Goal: Task Accomplishment & Management: Manage account settings

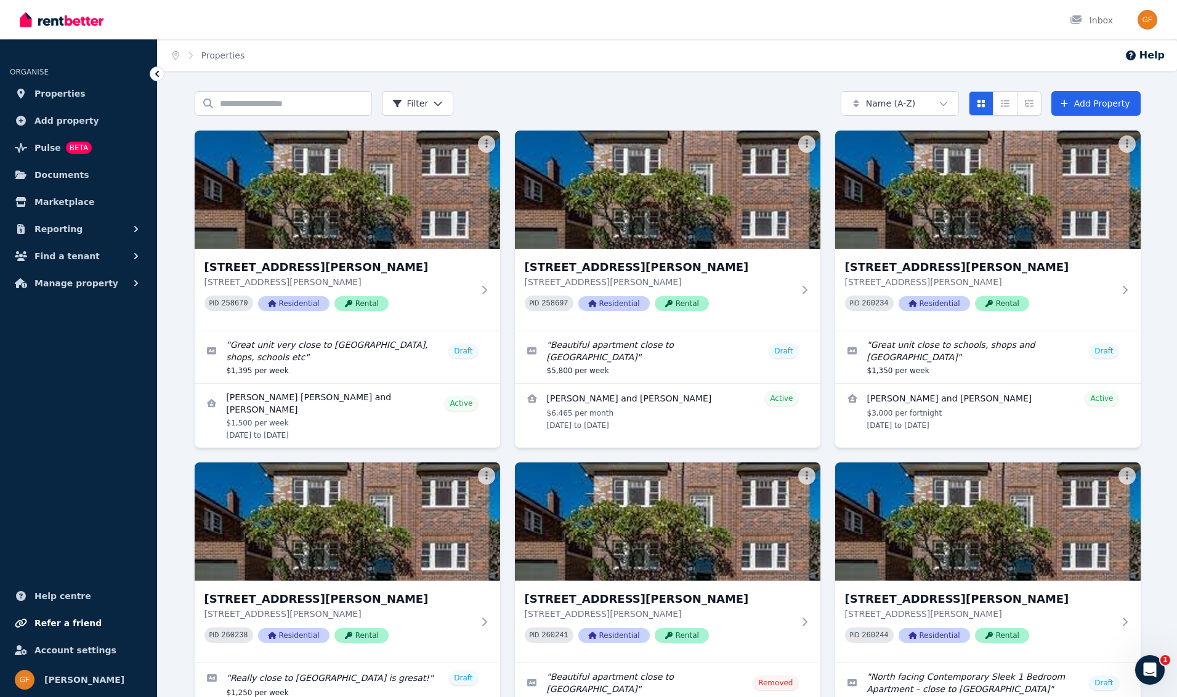
scroll to position [1, 0]
click at [71, 285] on span "Manage property" at bounding box center [77, 283] width 84 height 15
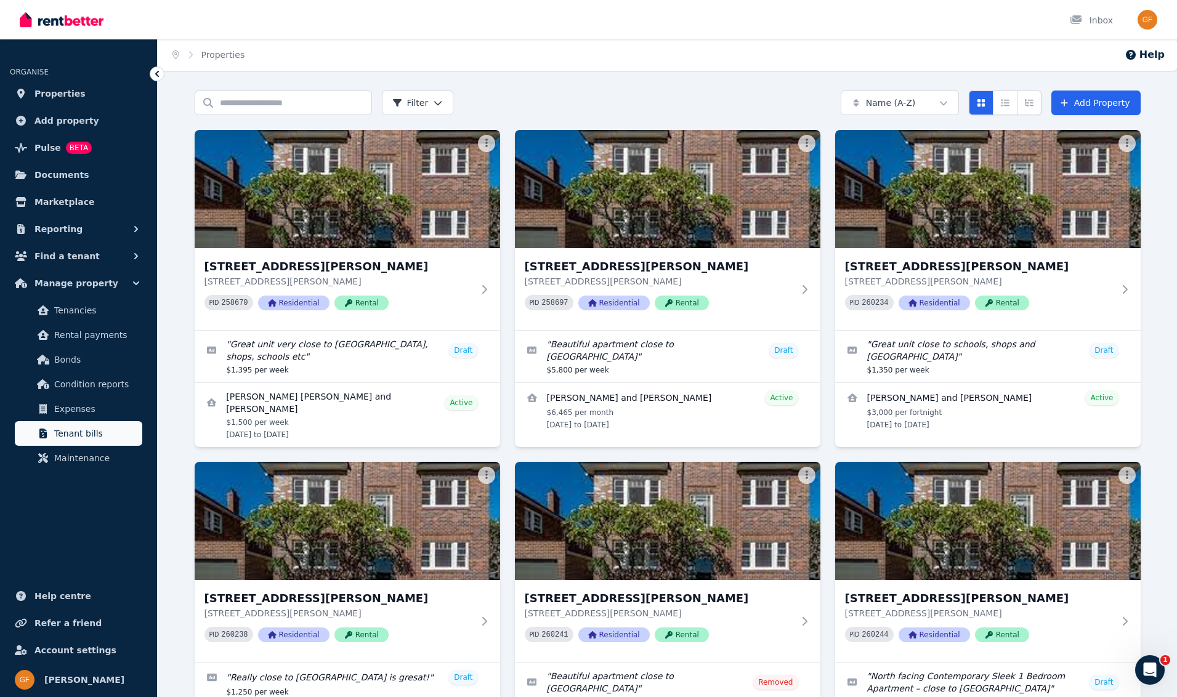
click at [65, 436] on span "Tenant bills" at bounding box center [95, 433] width 83 height 15
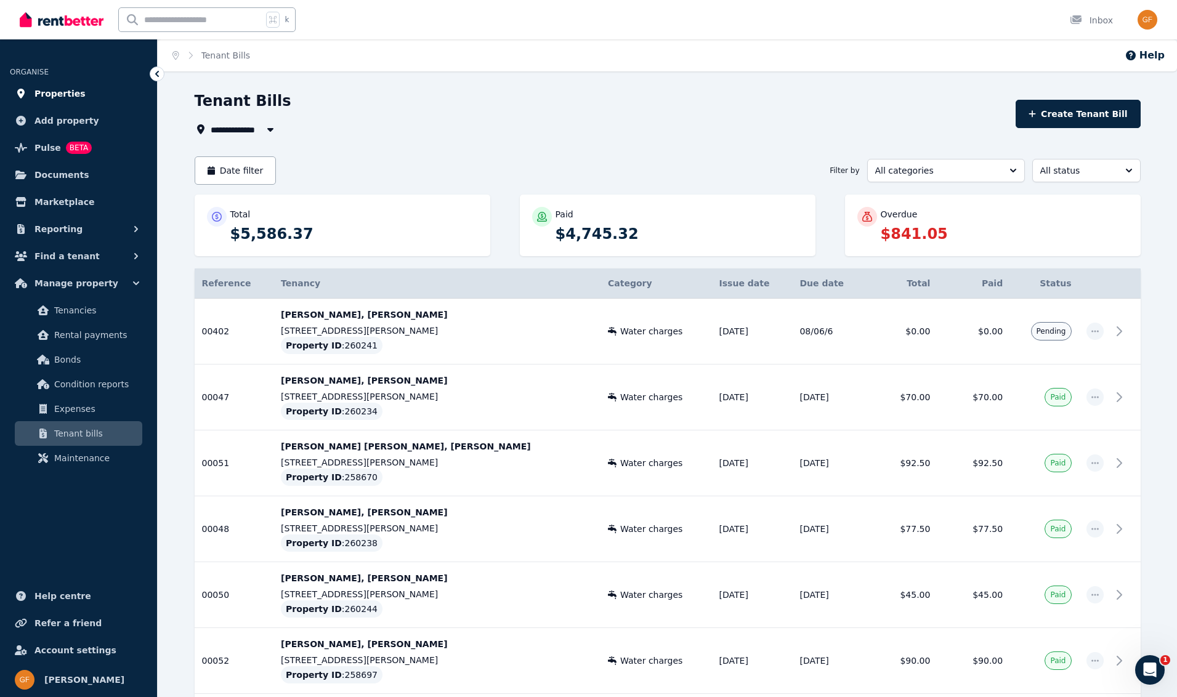
click at [44, 92] on span "Properties" at bounding box center [60, 93] width 51 height 15
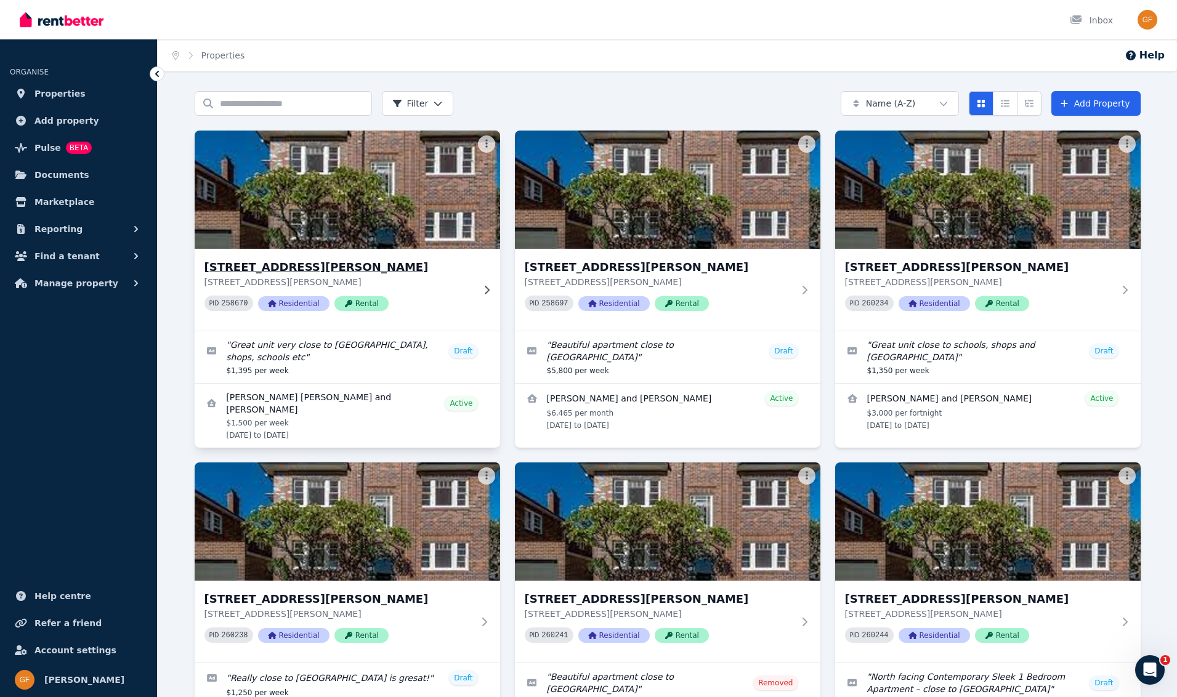
click at [424, 296] on div "PID 258670 Residential Rental" at bounding box center [339, 303] width 269 height 15
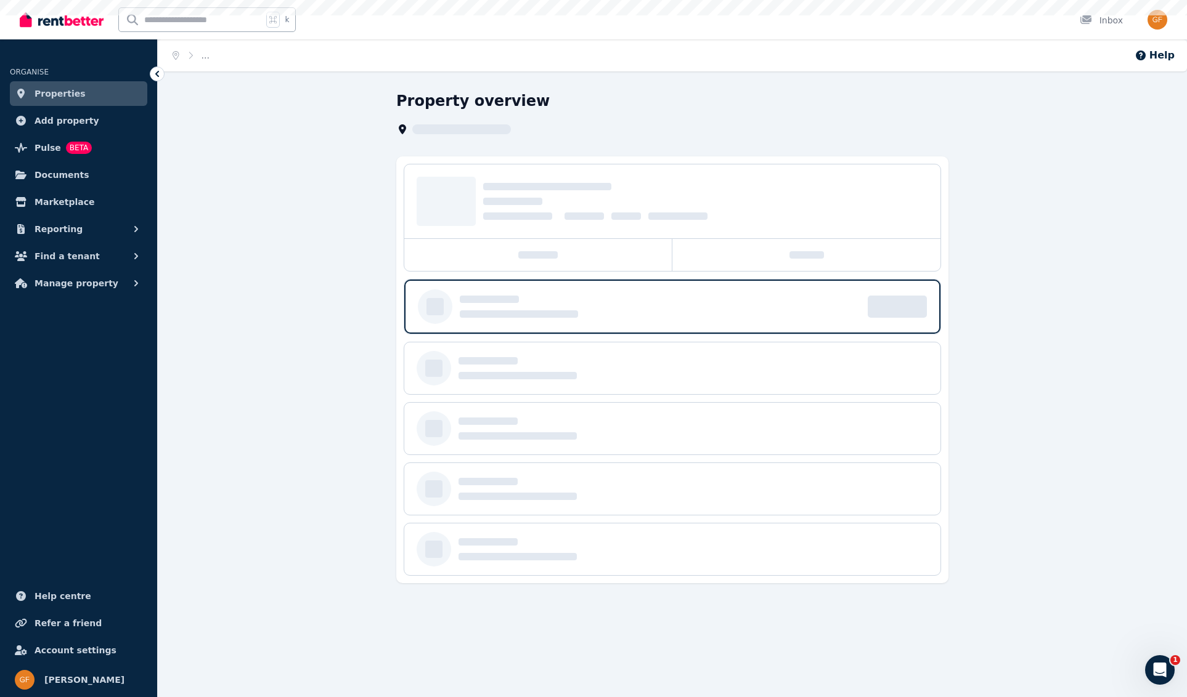
click at [424, 296] on div at bounding box center [435, 307] width 35 height 35
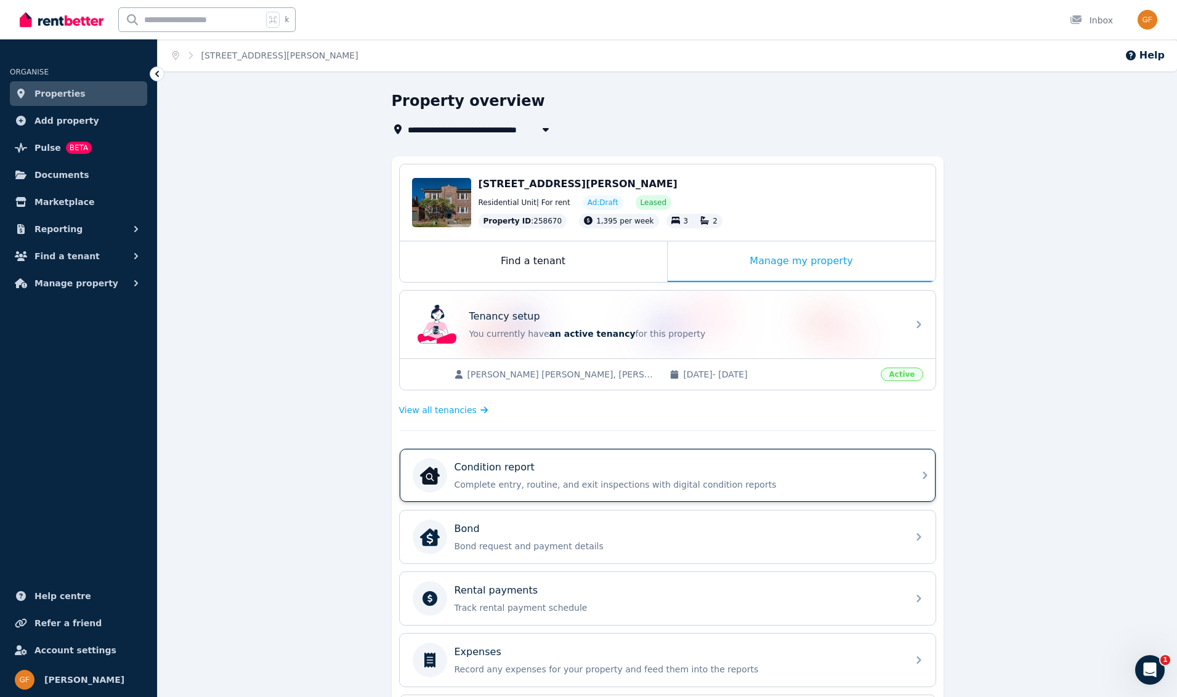
scroll to position [36, 0]
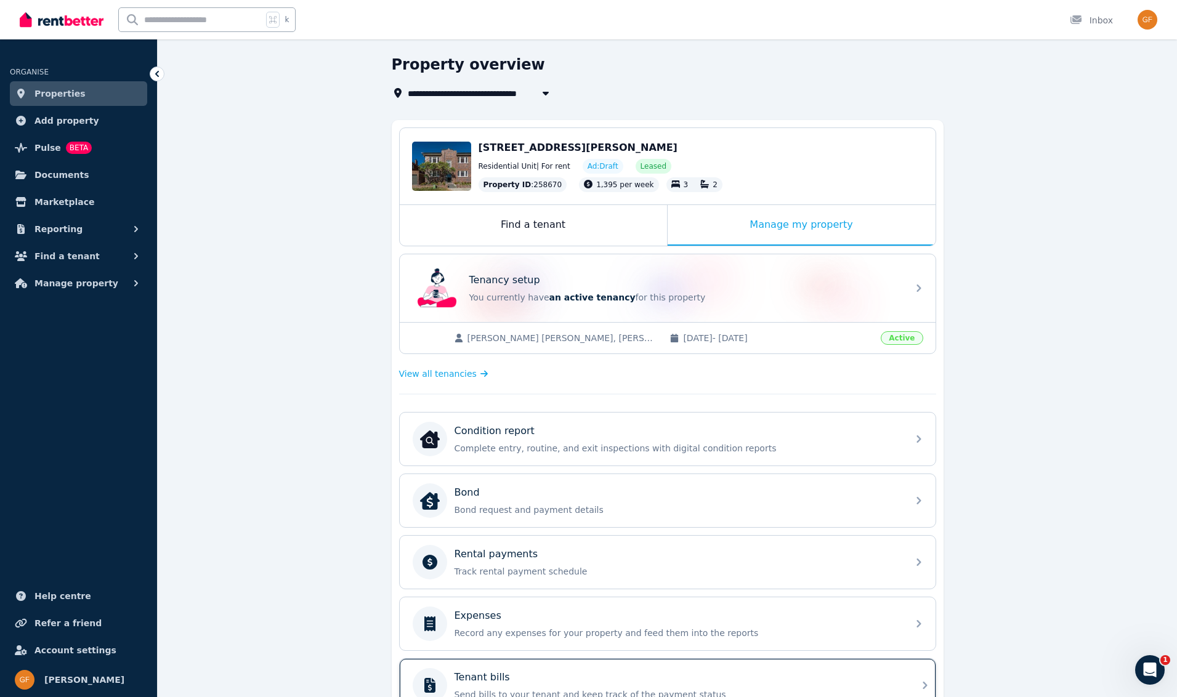
click at [489, 681] on p "Tenant bills" at bounding box center [482, 677] width 55 height 15
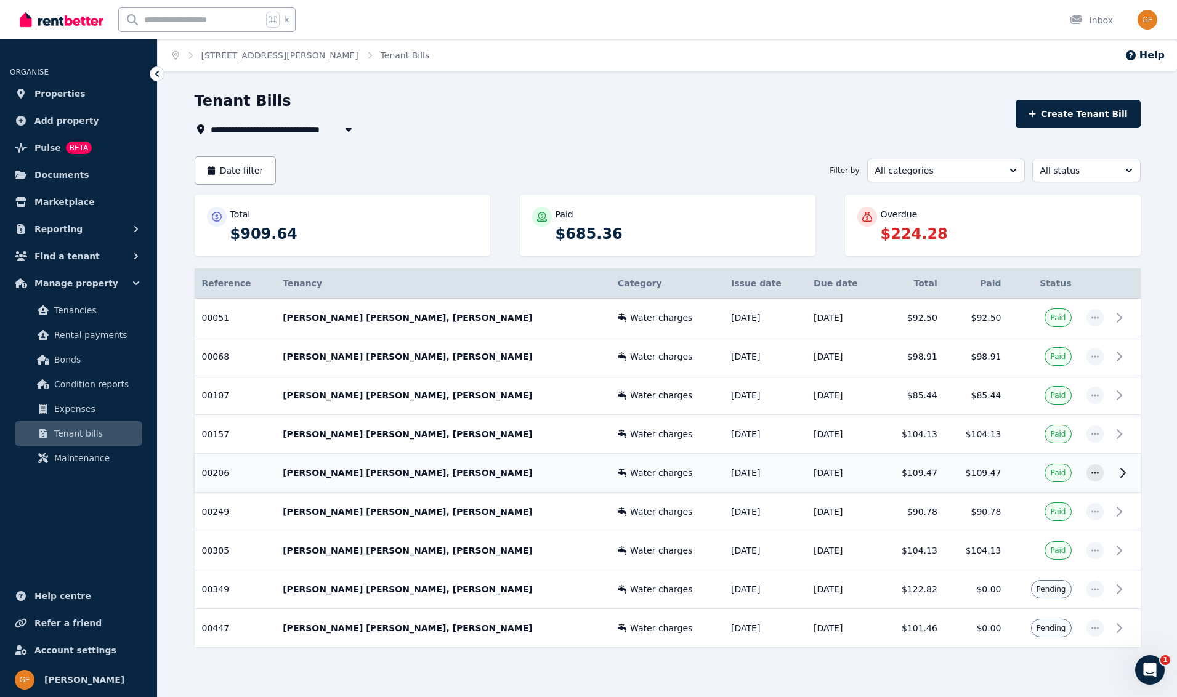
scroll to position [17, 0]
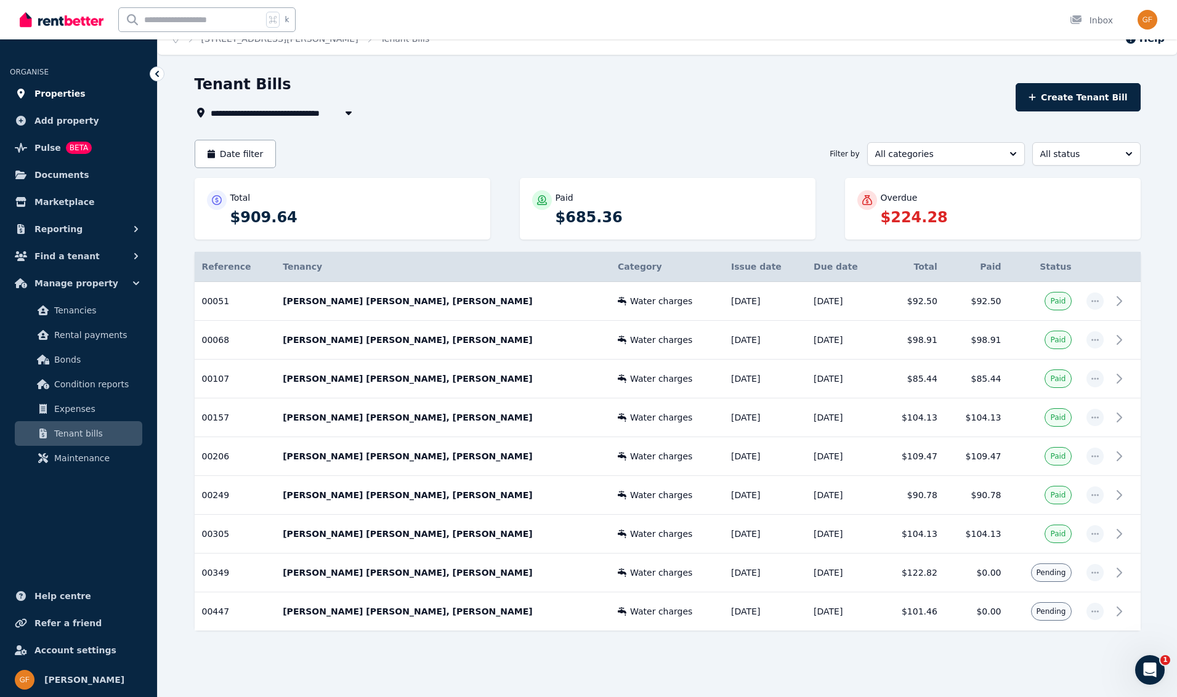
click at [76, 95] on span "Properties" at bounding box center [60, 93] width 51 height 15
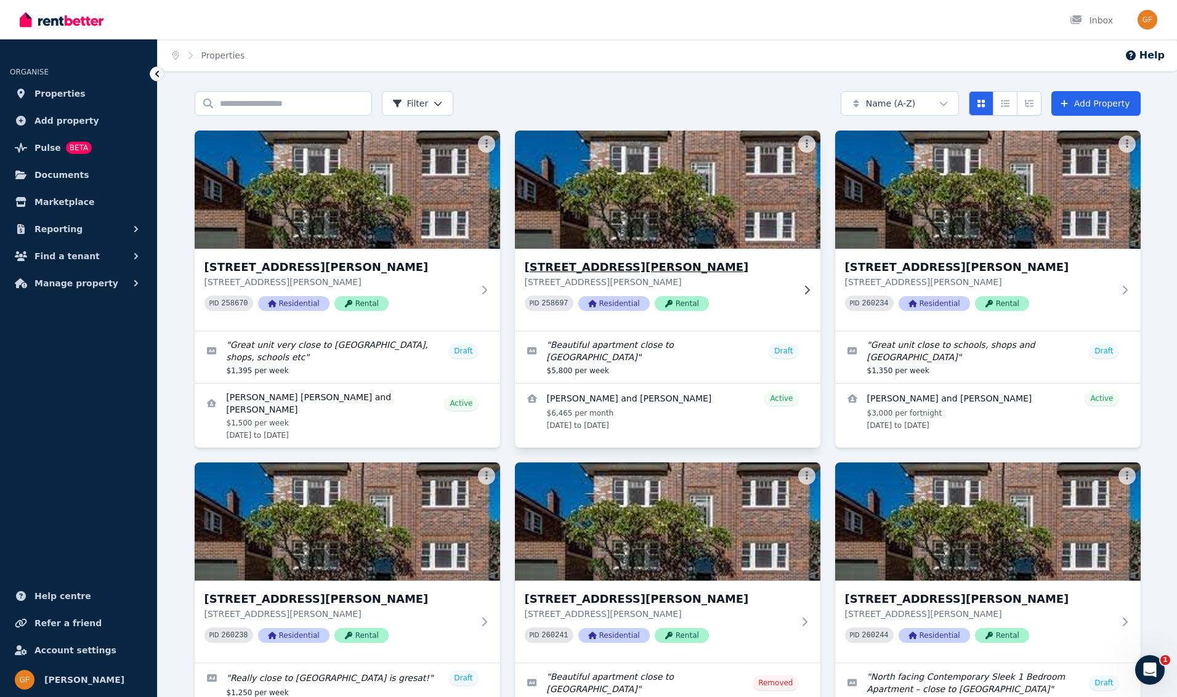
click at [612, 304] on span "Residential" at bounding box center [614, 303] width 71 height 15
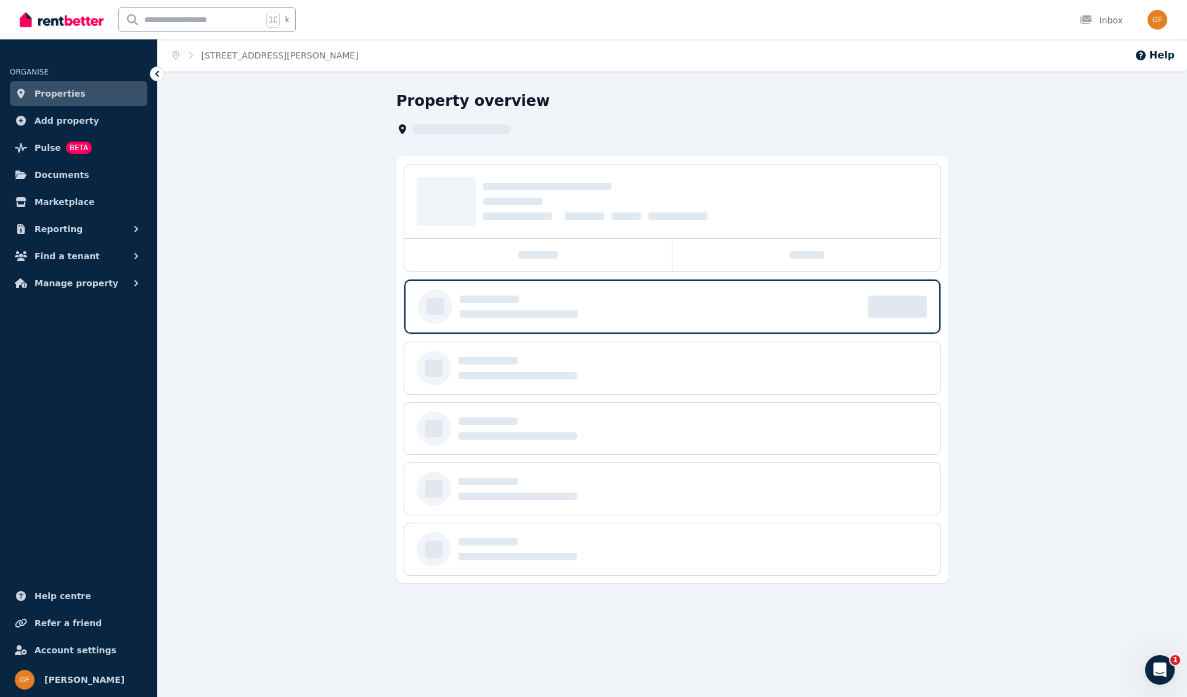
click at [612, 304] on div at bounding box center [660, 307] width 400 height 22
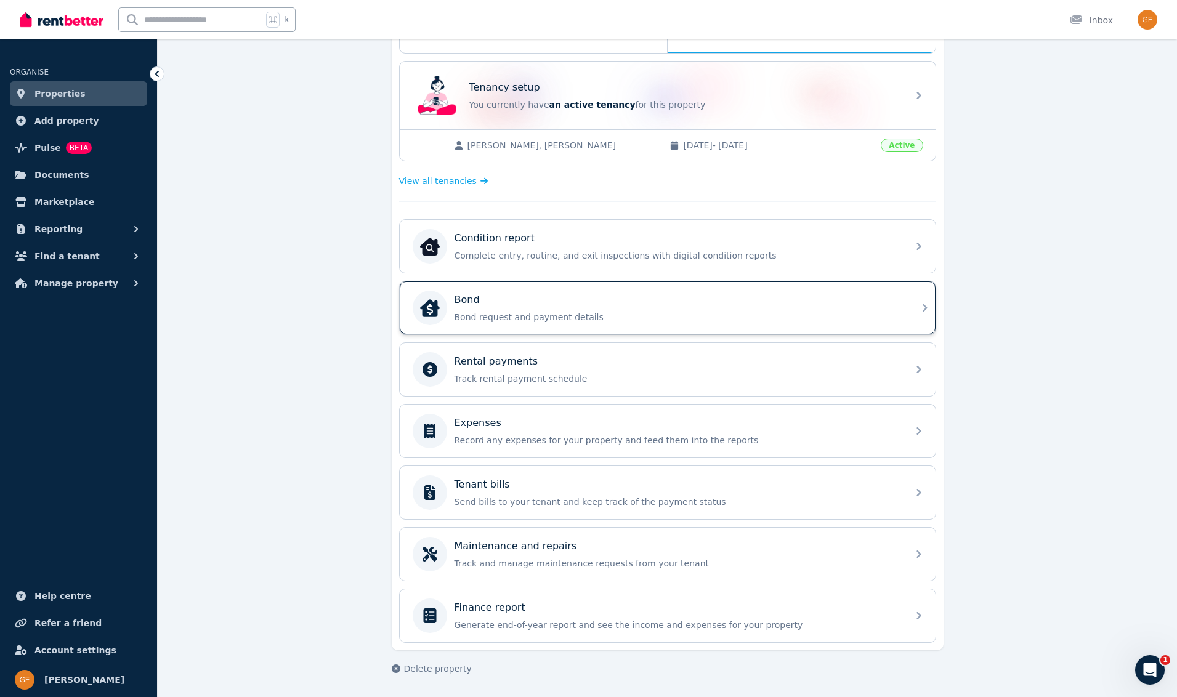
scroll to position [225, 0]
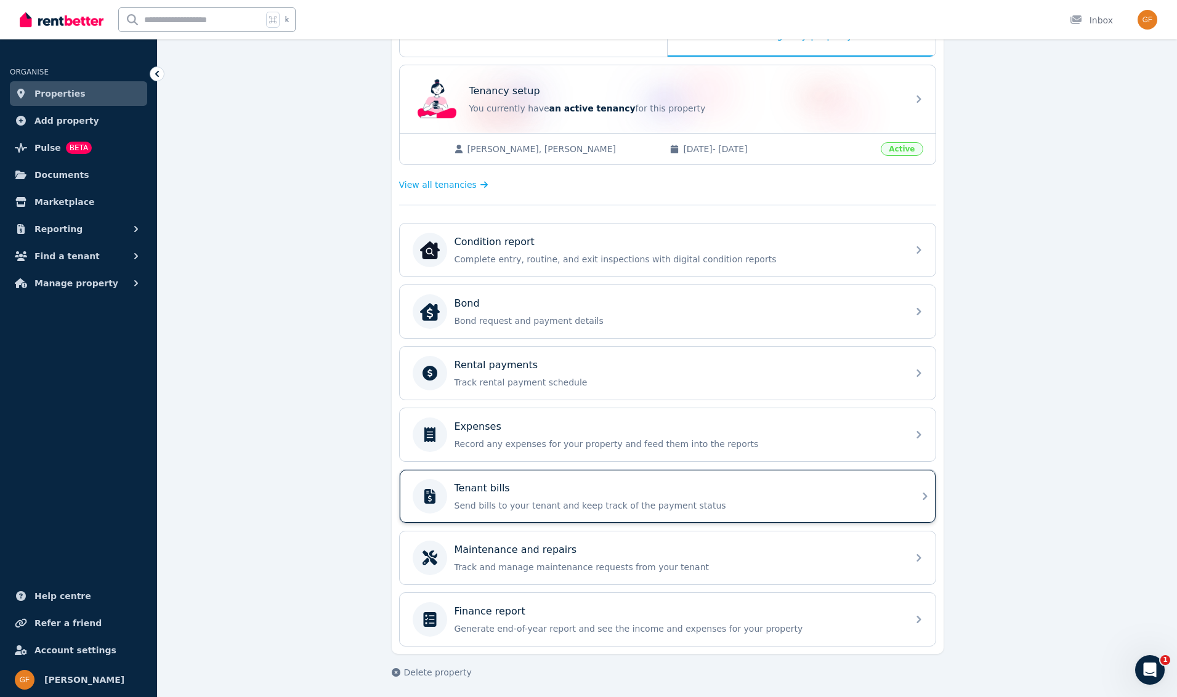
click at [505, 495] on p "Tenant bills" at bounding box center [482, 488] width 55 height 15
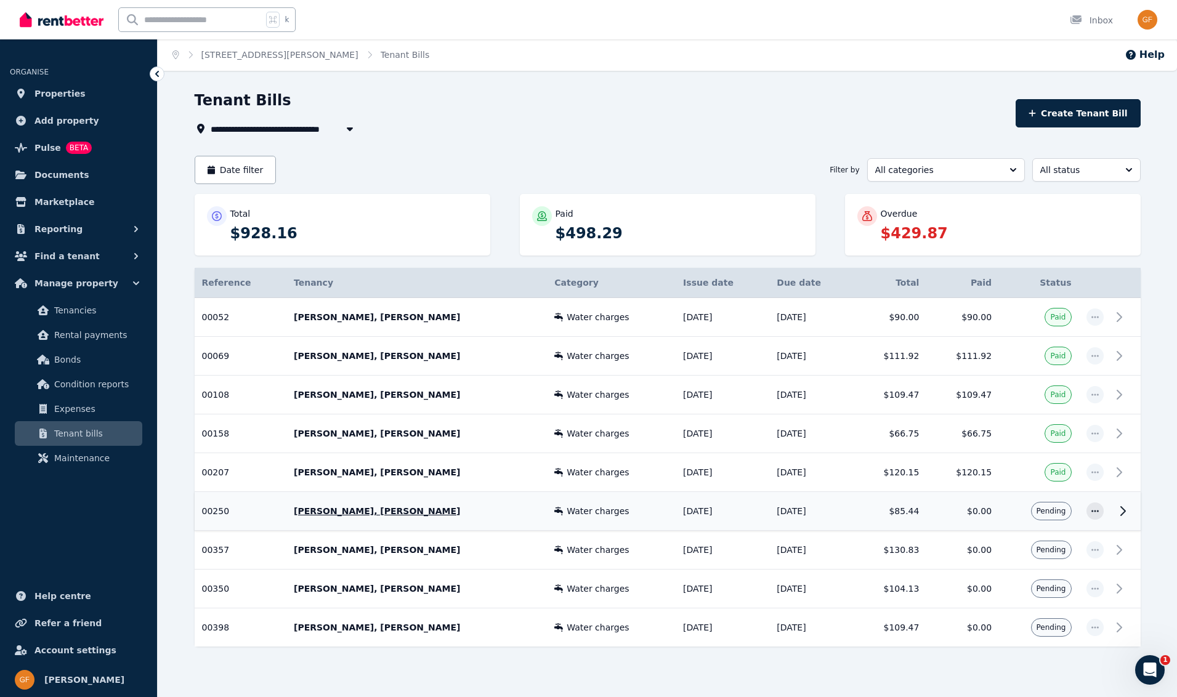
scroll to position [17, 0]
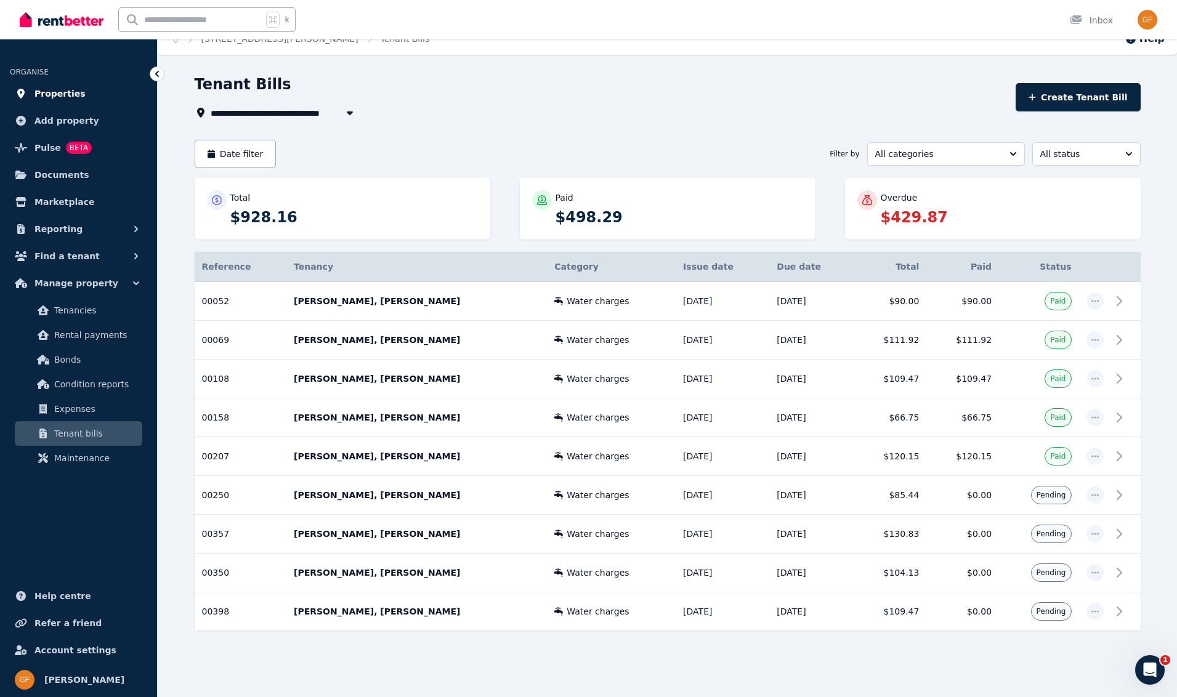
click at [61, 93] on span "Properties" at bounding box center [60, 93] width 51 height 15
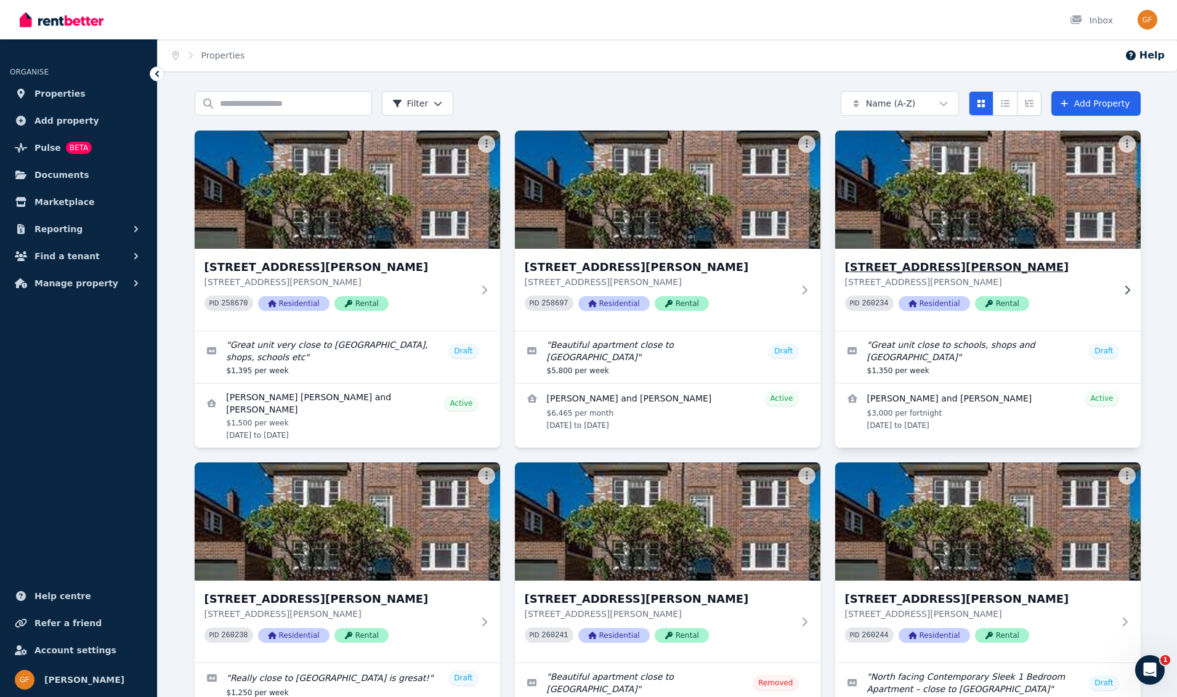
scroll to position [1, 0]
click at [931, 303] on span "Residential" at bounding box center [934, 303] width 71 height 15
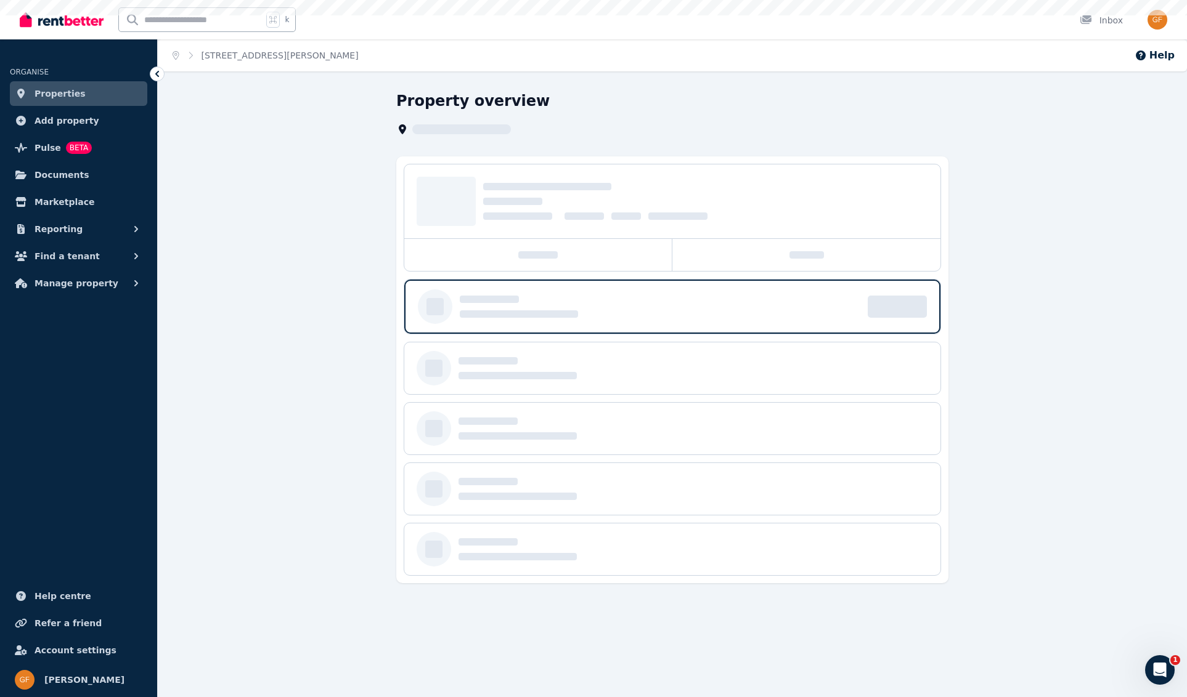
click at [930, 304] on div at bounding box center [672, 307] width 536 height 54
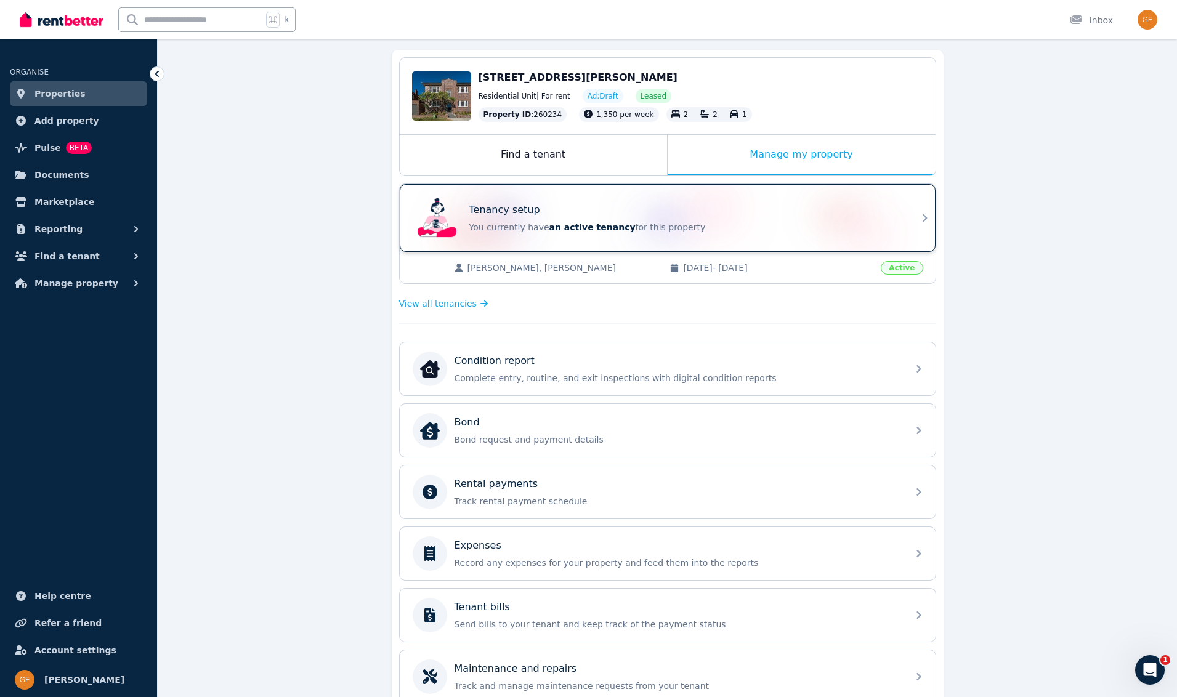
scroll to position [215, 0]
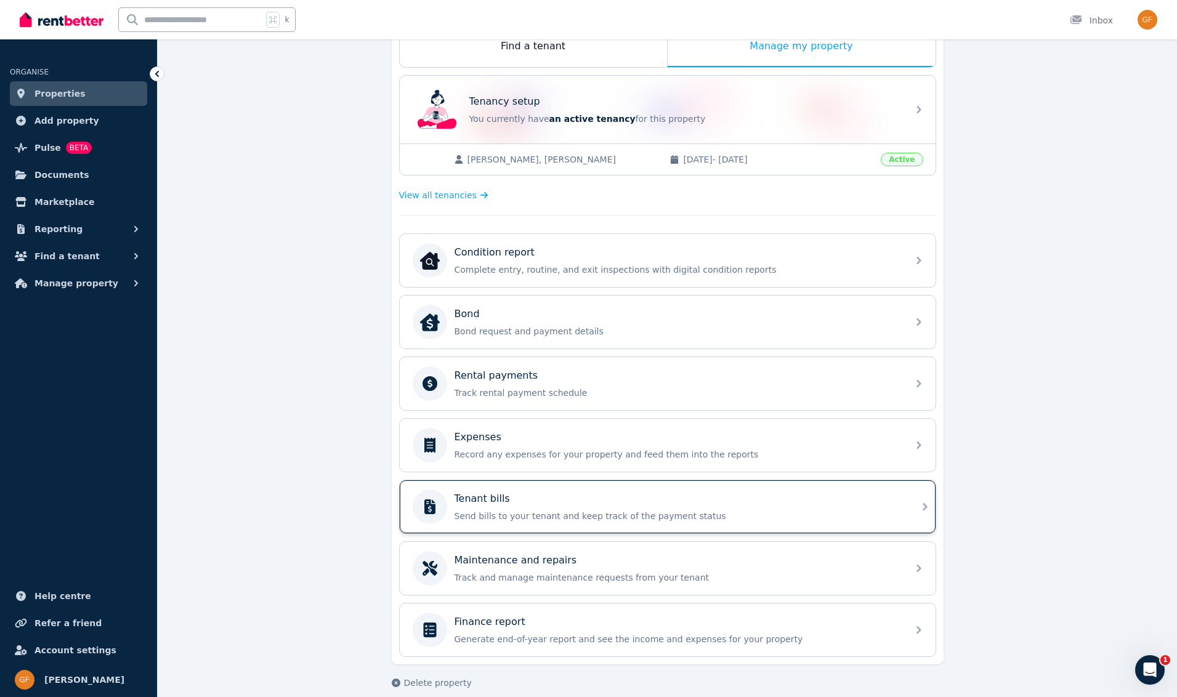
click at [537, 514] on p "Send bills to your tenant and keep track of the payment status" at bounding box center [678, 516] width 446 height 12
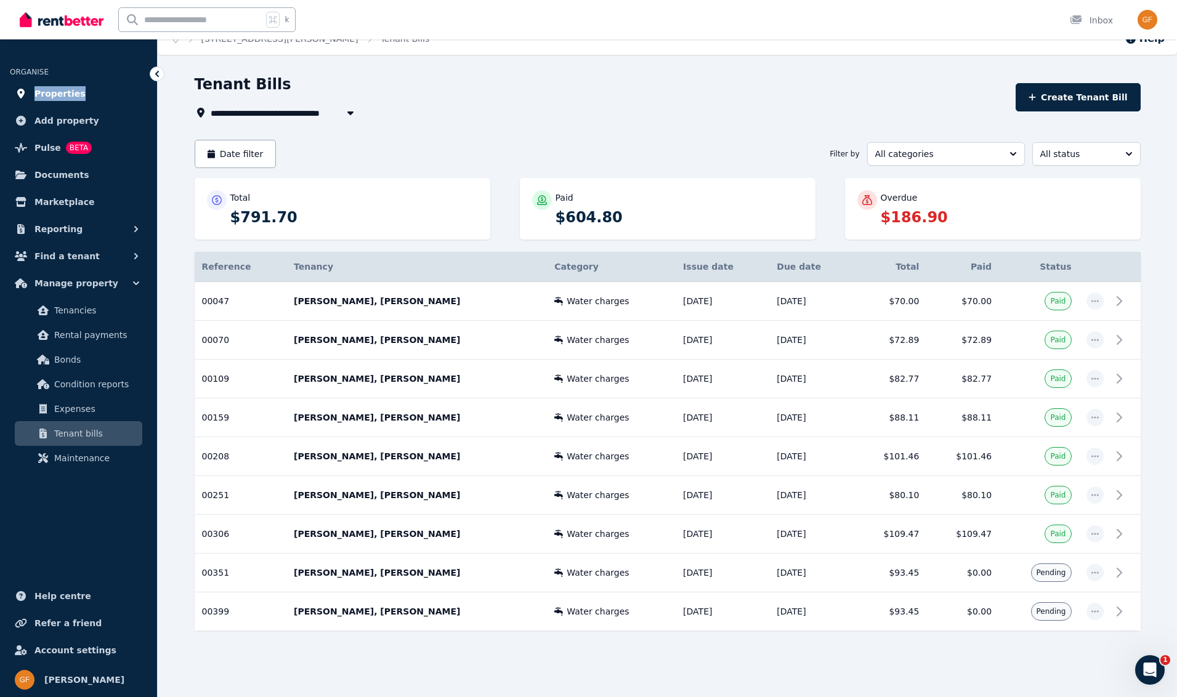
scroll to position [16, 0]
click at [64, 92] on span "Properties" at bounding box center [60, 93] width 51 height 15
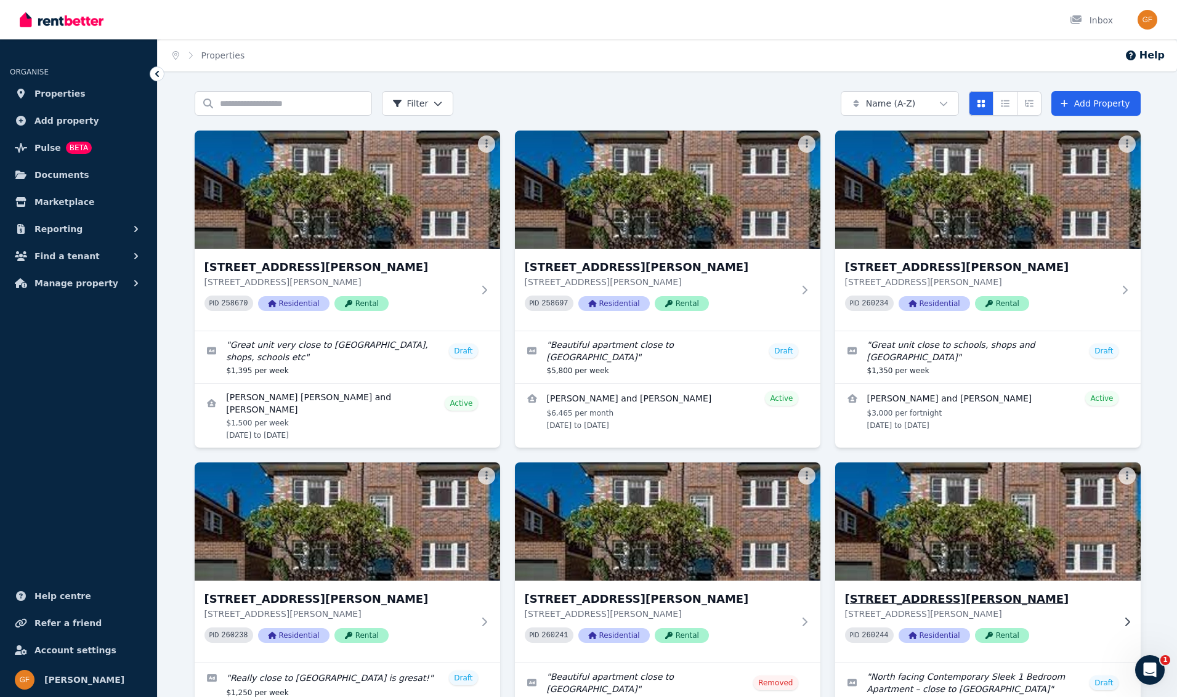
click at [929, 633] on span "Residential" at bounding box center [934, 635] width 71 height 15
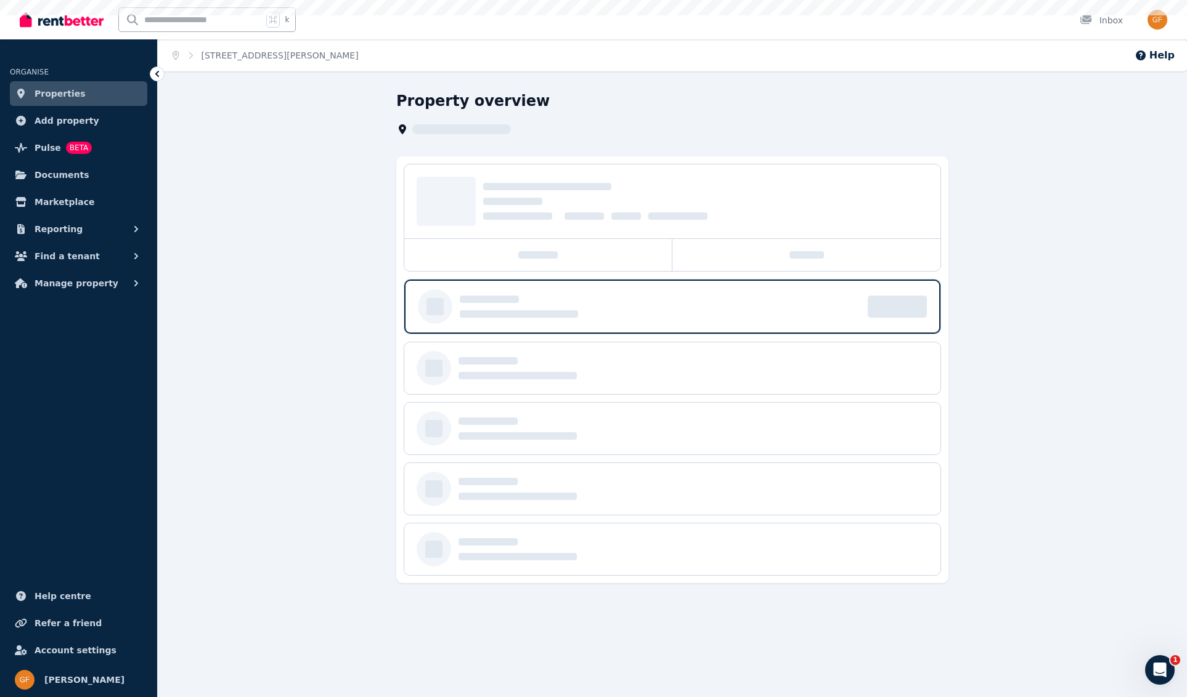
click at [929, 633] on div "Home unit 3/81 Blair Street, North Bondi Help Property overview" at bounding box center [593, 348] width 1187 height 697
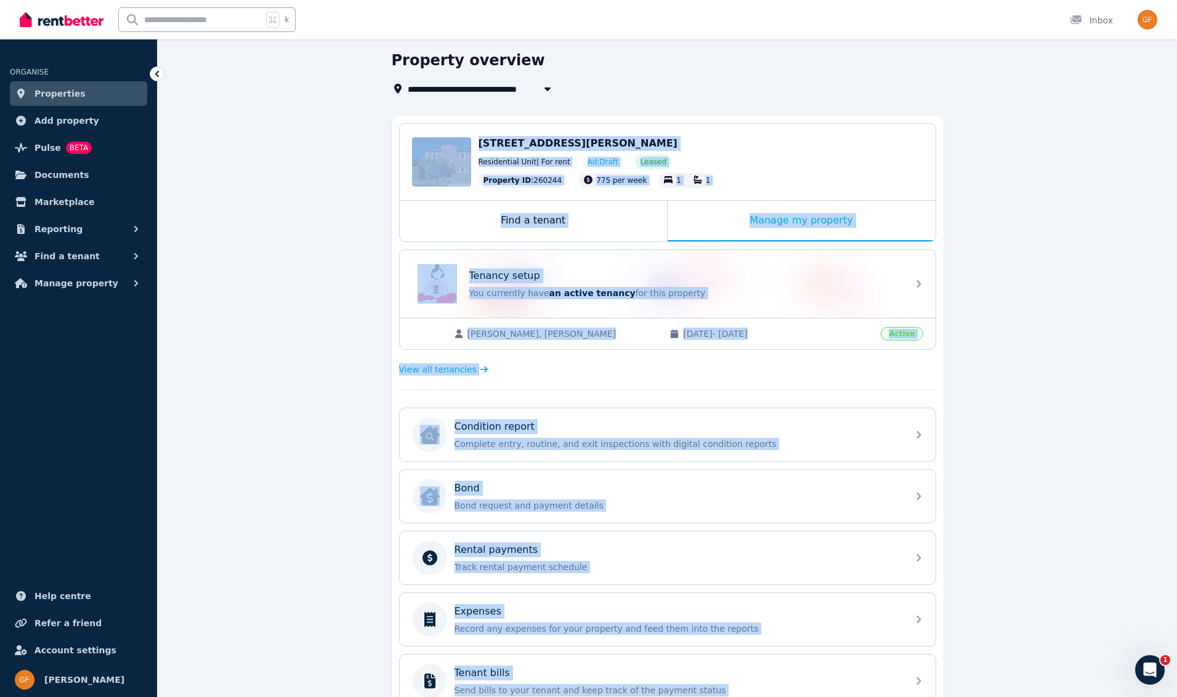
scroll to position [229, 0]
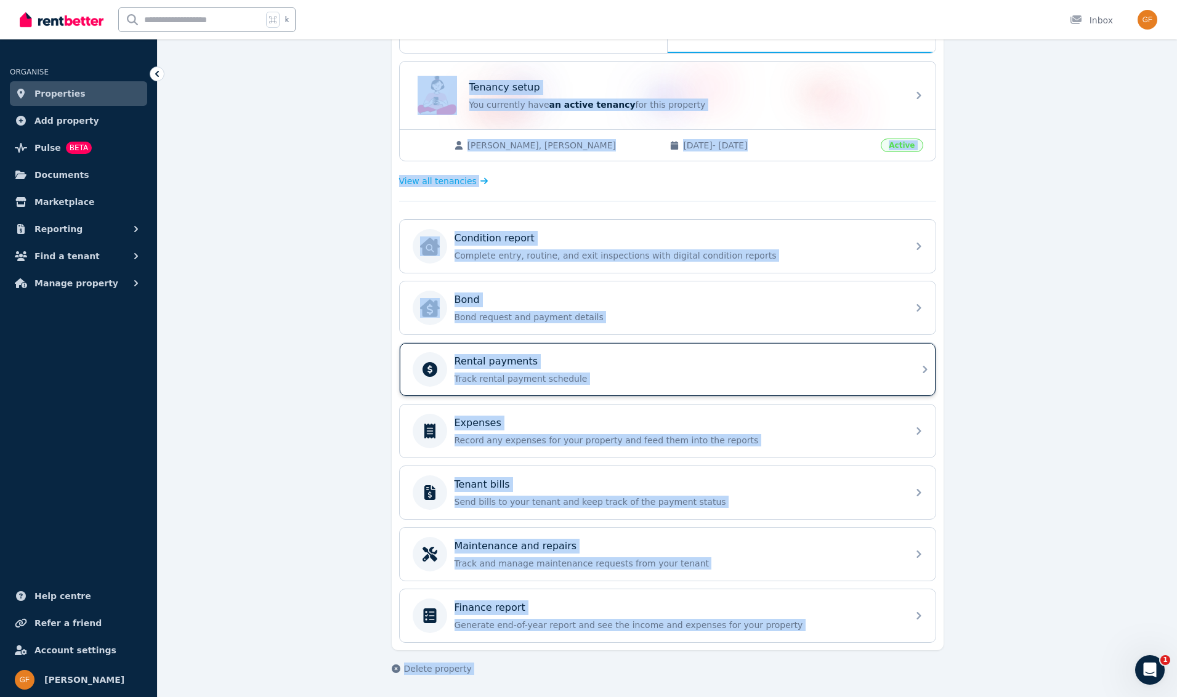
click at [863, 381] on p "Track rental payment schedule" at bounding box center [678, 379] width 446 height 12
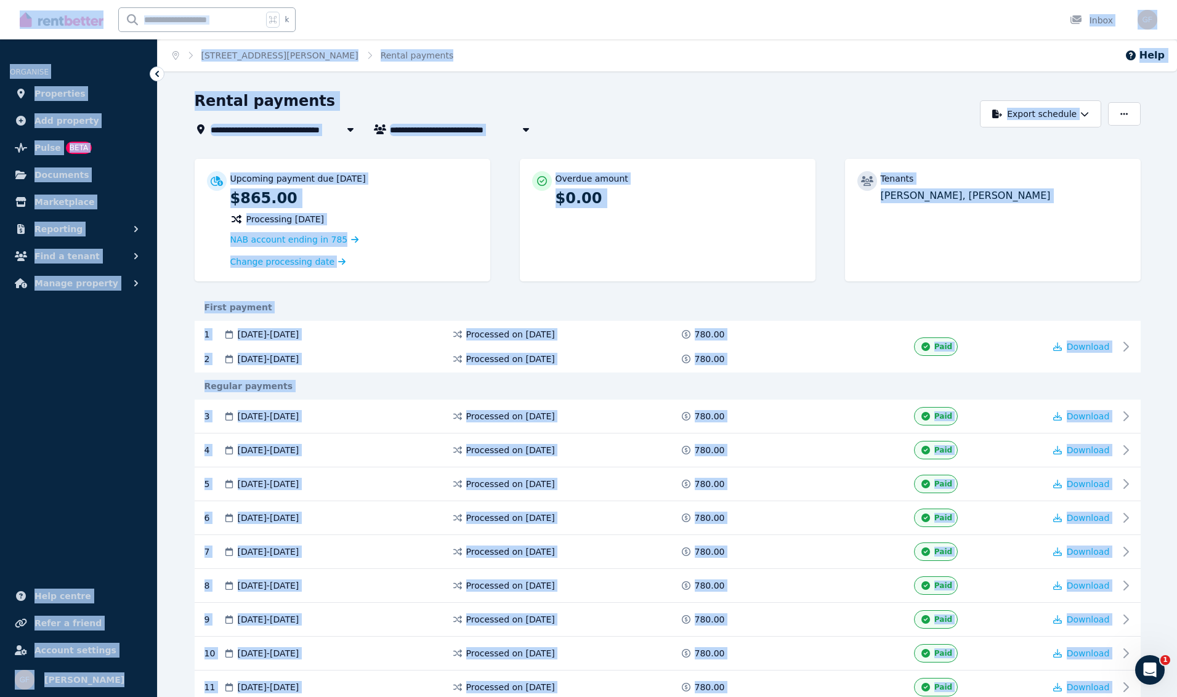
click at [725, 173] on div "Overdue amount" at bounding box center [680, 179] width 248 height 12
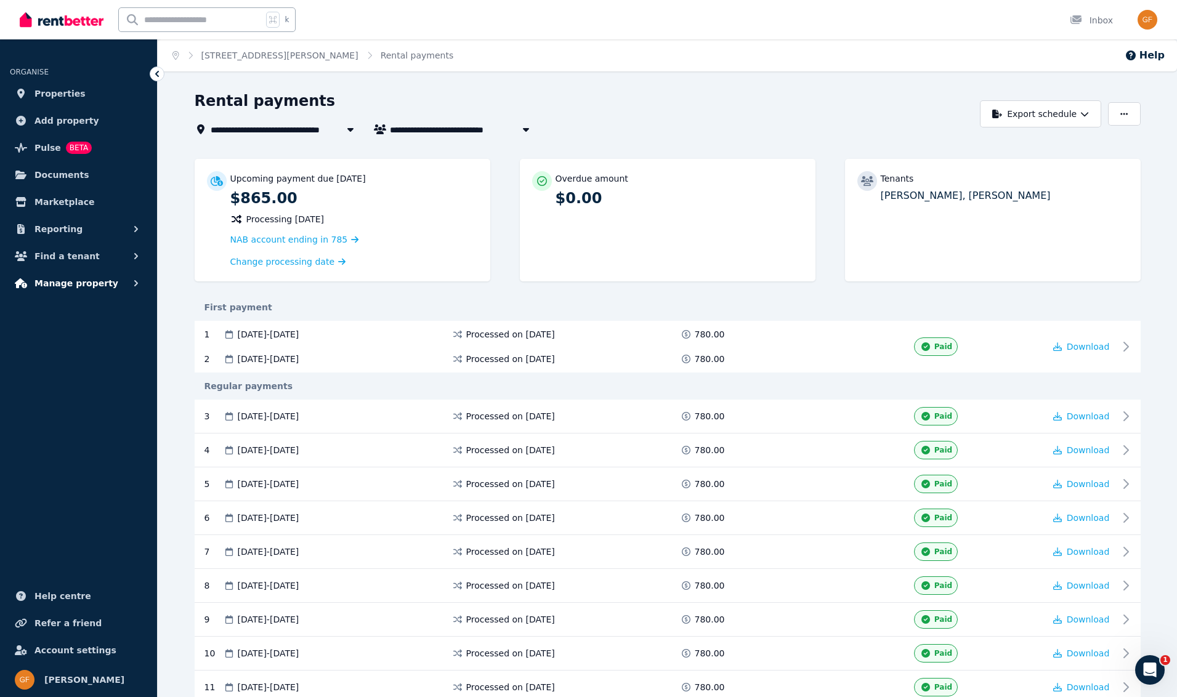
click at [74, 286] on span "Manage property" at bounding box center [77, 283] width 84 height 15
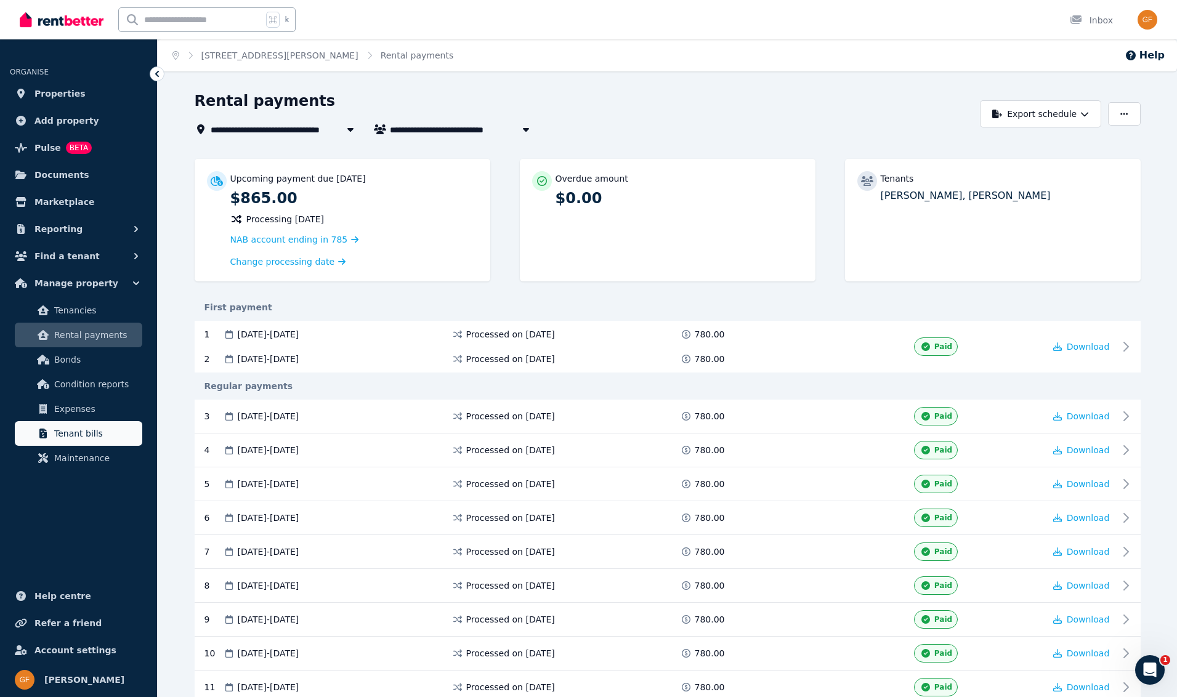
click at [54, 439] on span "Tenant bills" at bounding box center [95, 433] width 83 height 15
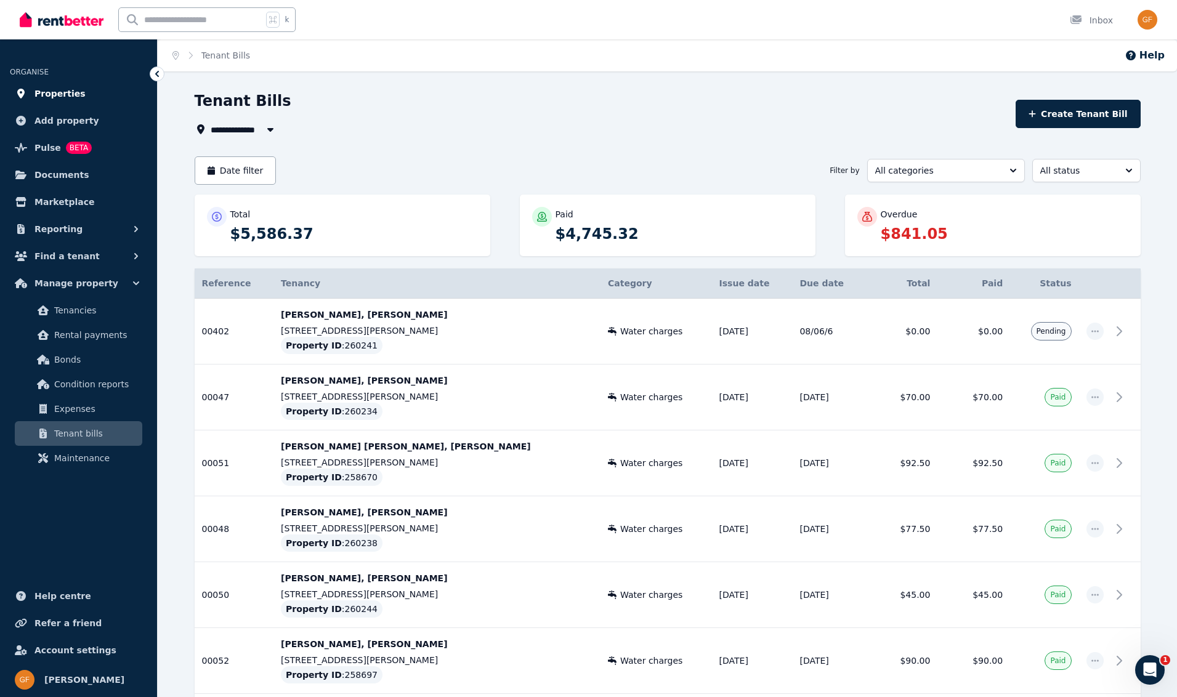
scroll to position [18, 0]
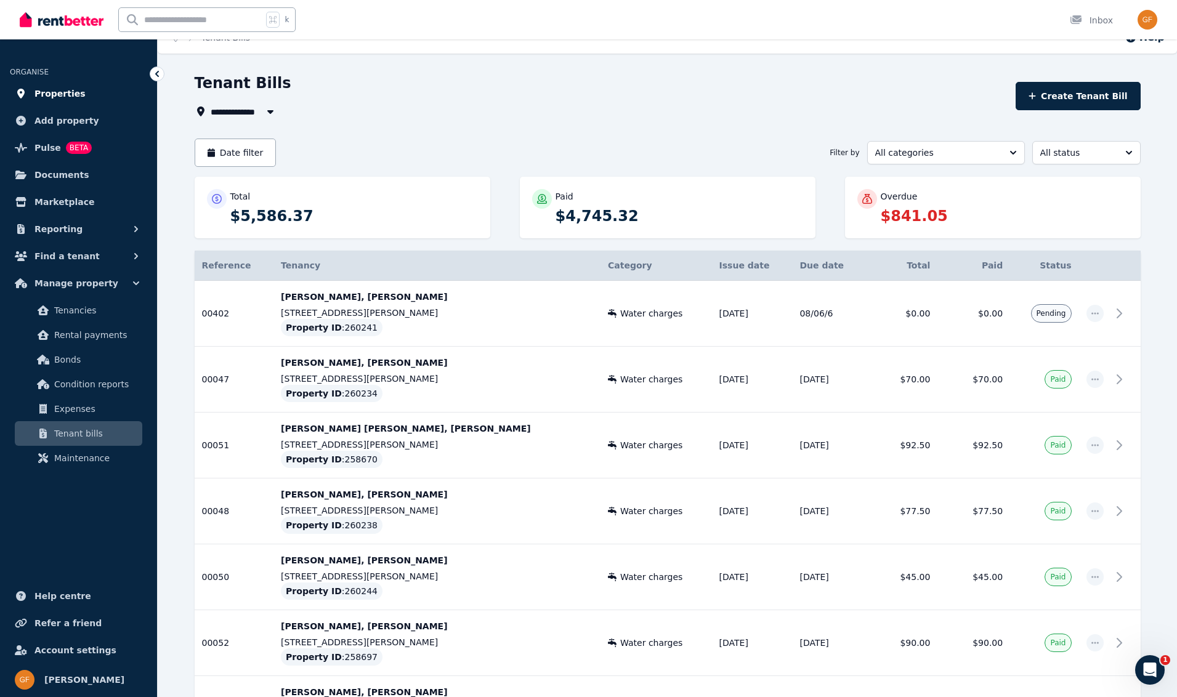
click at [59, 97] on span "Properties" at bounding box center [60, 93] width 51 height 15
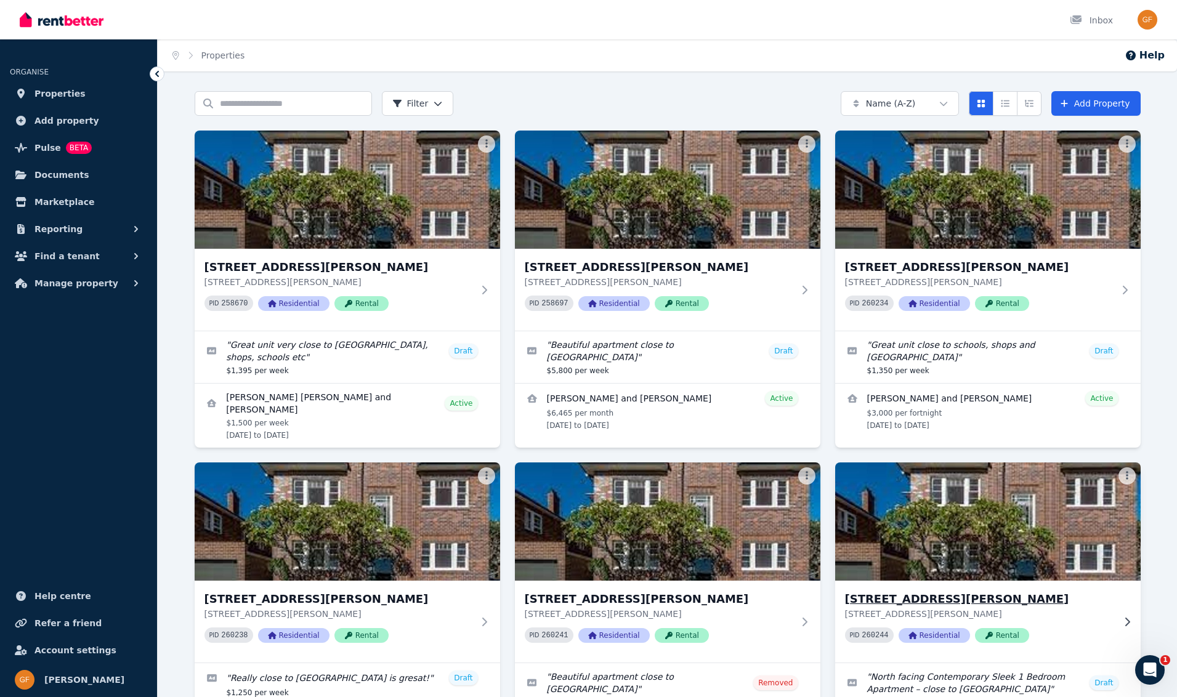
click at [938, 635] on span "Residential" at bounding box center [934, 635] width 71 height 15
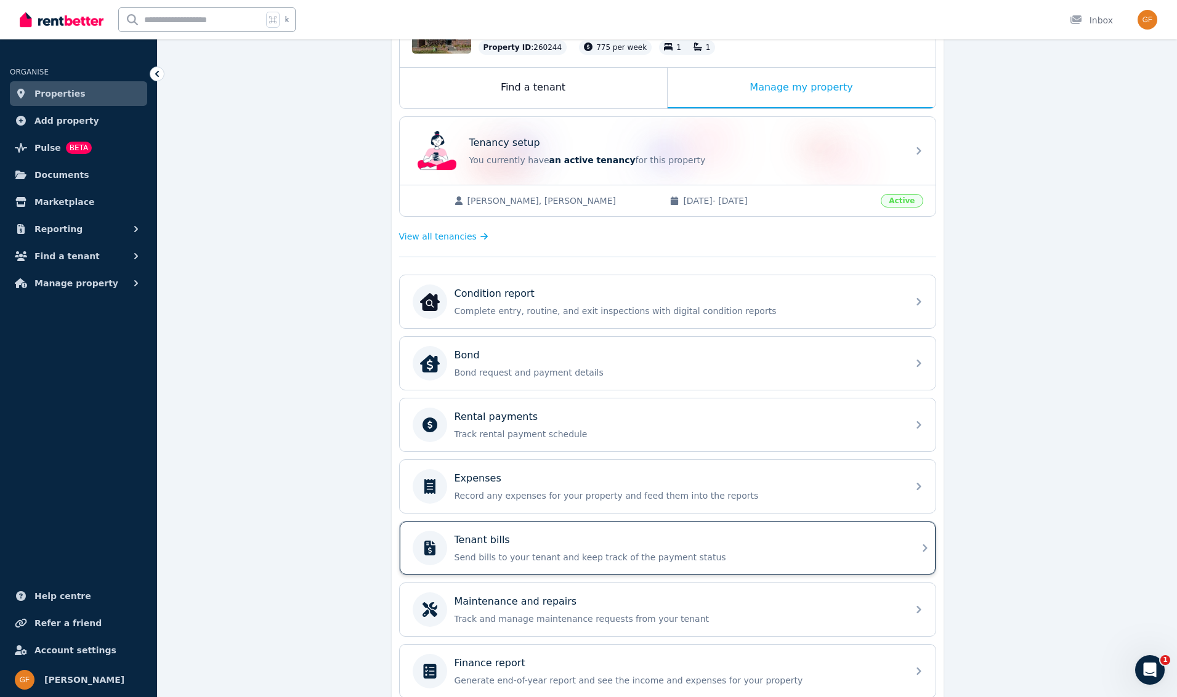
scroll to position [198, 0]
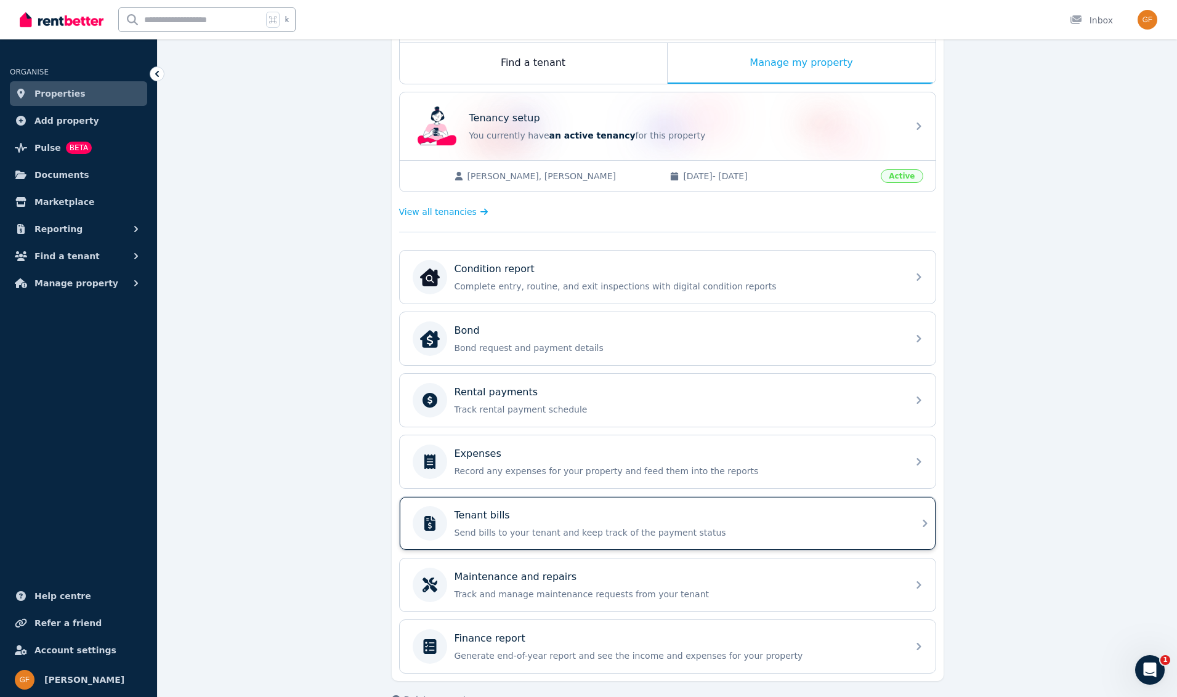
click at [668, 513] on div "Tenant bills" at bounding box center [678, 515] width 446 height 15
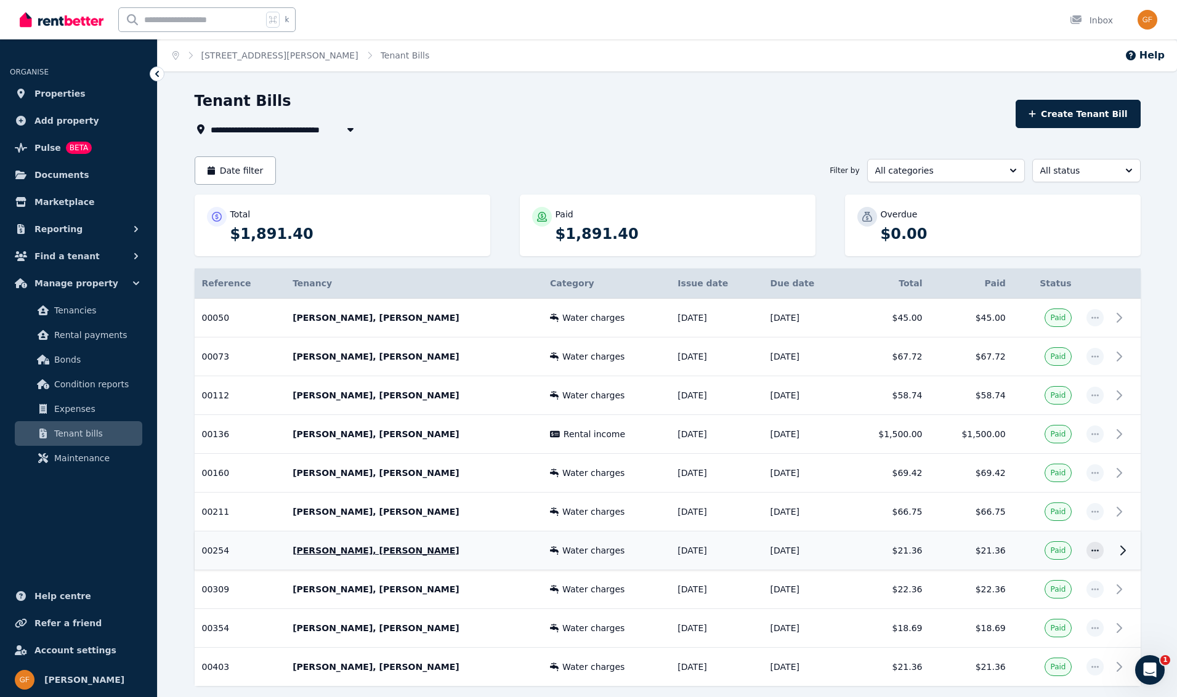
scroll to position [55, 0]
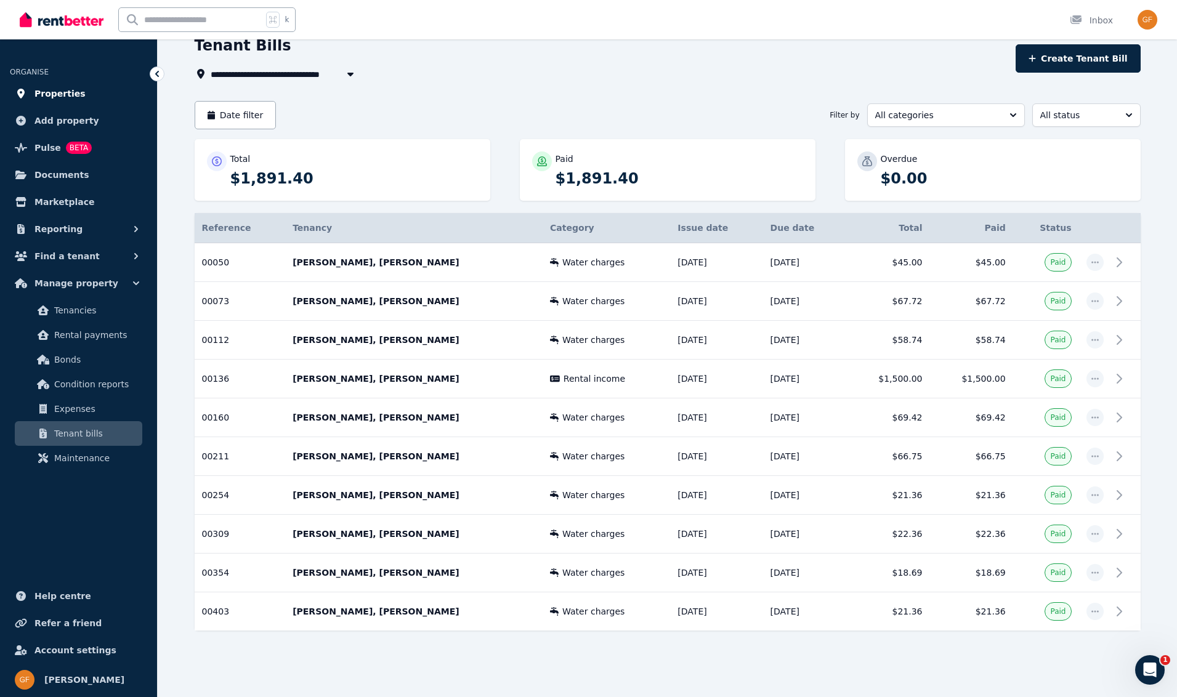
click at [62, 92] on span "Properties" at bounding box center [60, 93] width 51 height 15
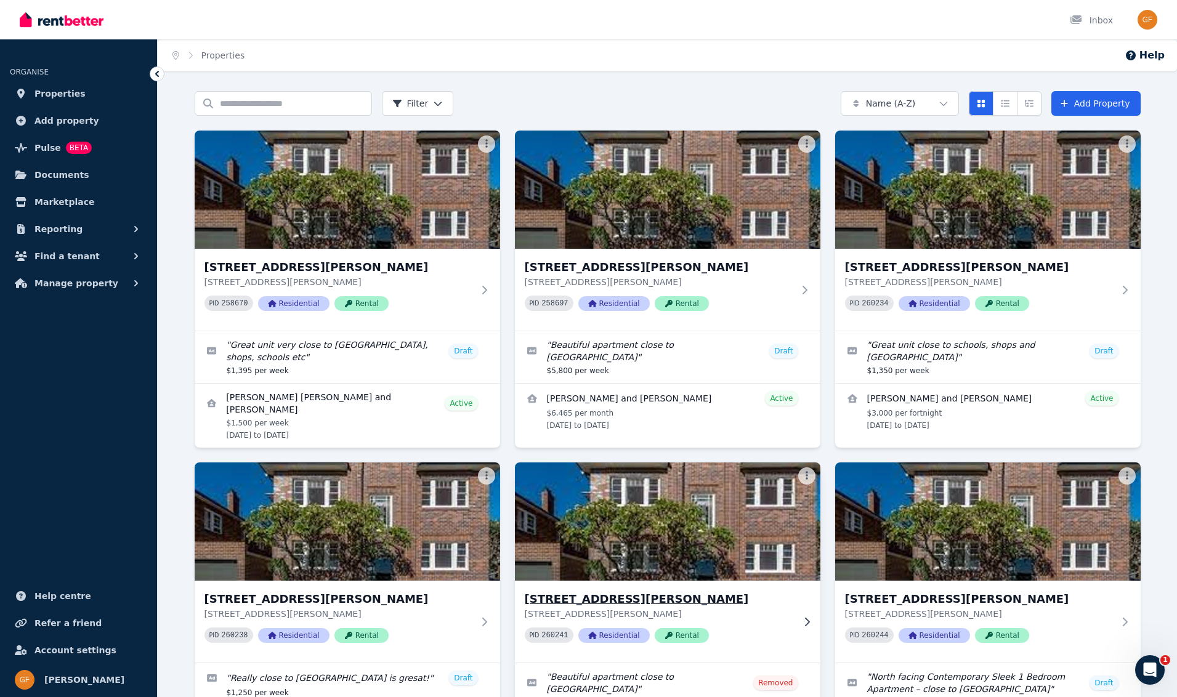
click at [620, 634] on span "Residential" at bounding box center [614, 635] width 71 height 15
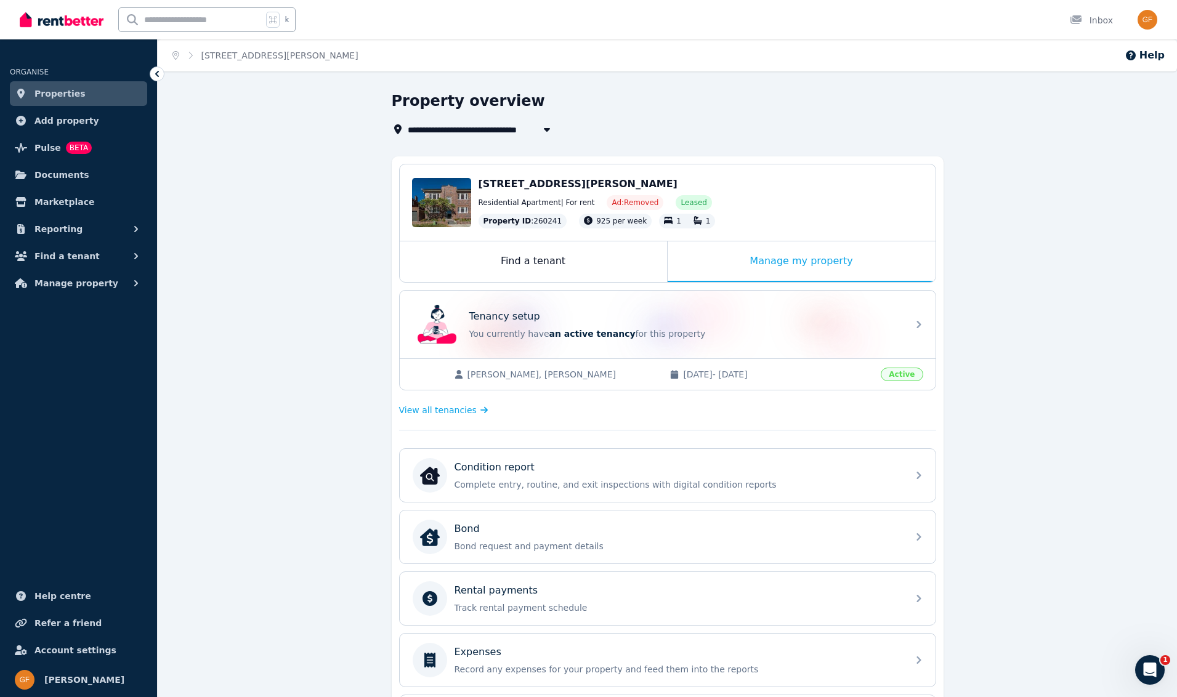
scroll to position [229, 0]
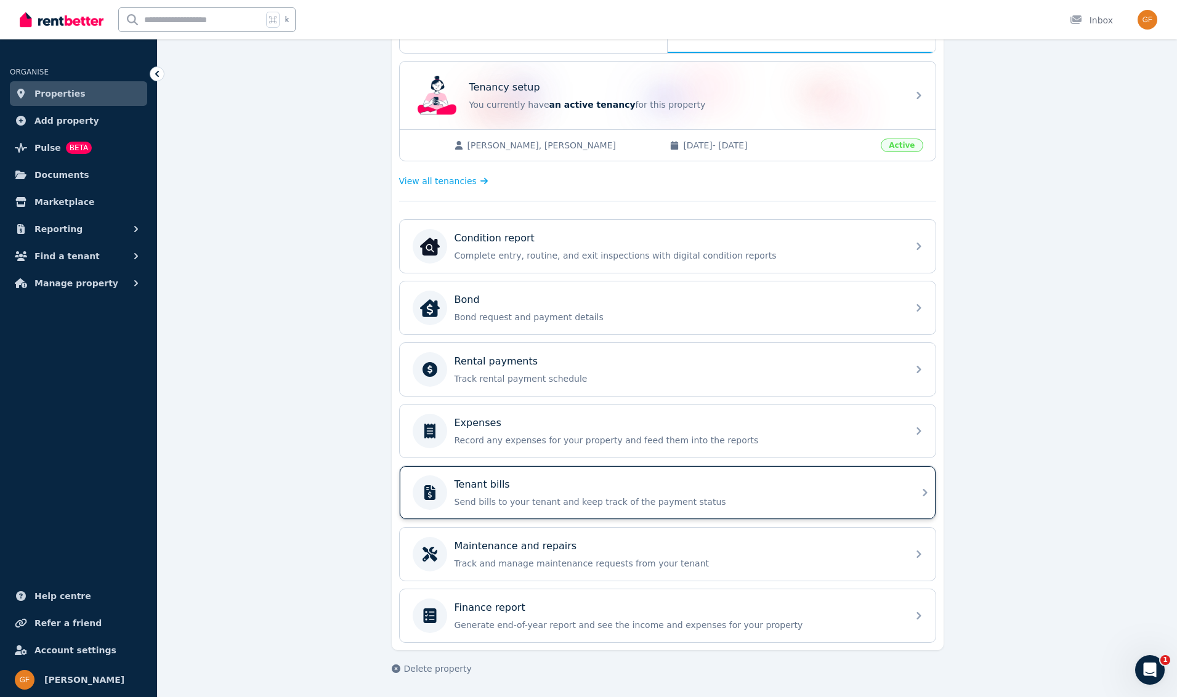
click at [549, 479] on div "Tenant bills" at bounding box center [678, 484] width 446 height 15
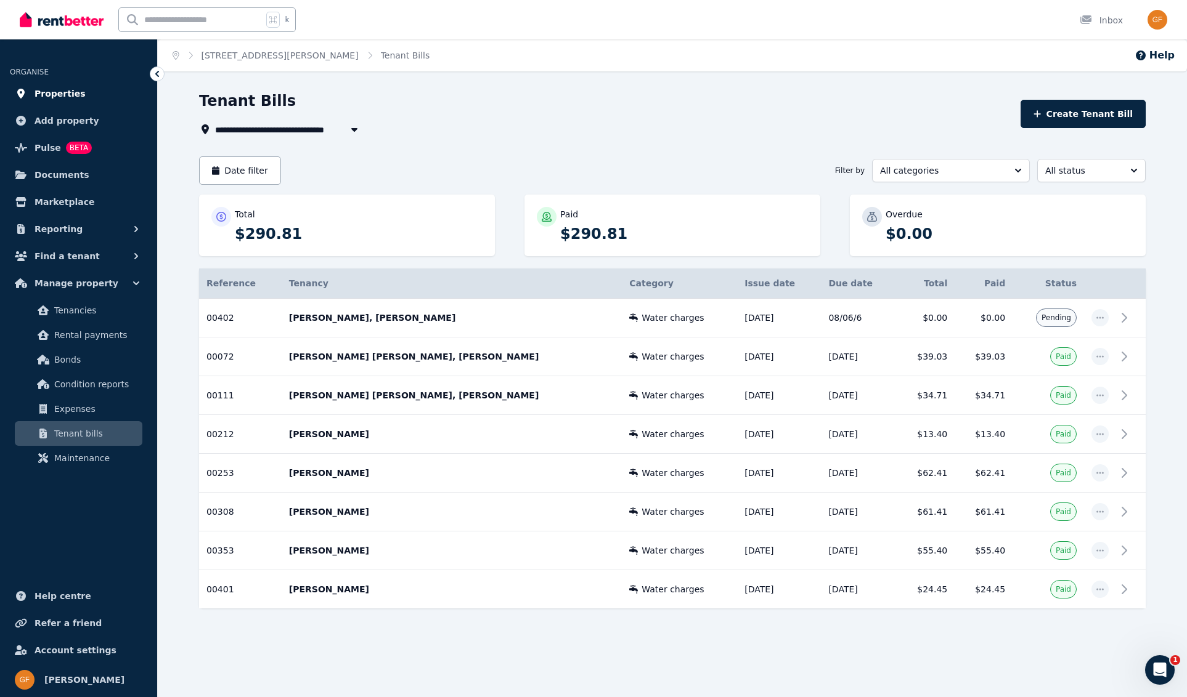
click at [43, 91] on span "Properties" at bounding box center [60, 93] width 51 height 15
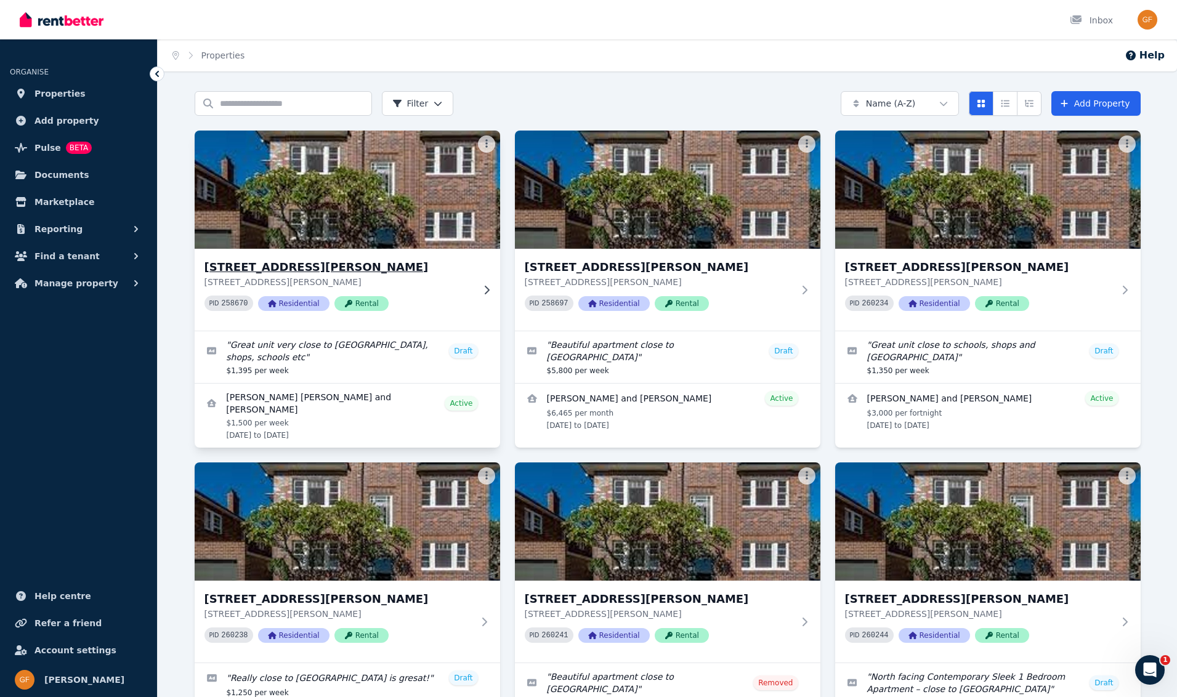
click at [307, 303] on span "Residential" at bounding box center [293, 303] width 71 height 15
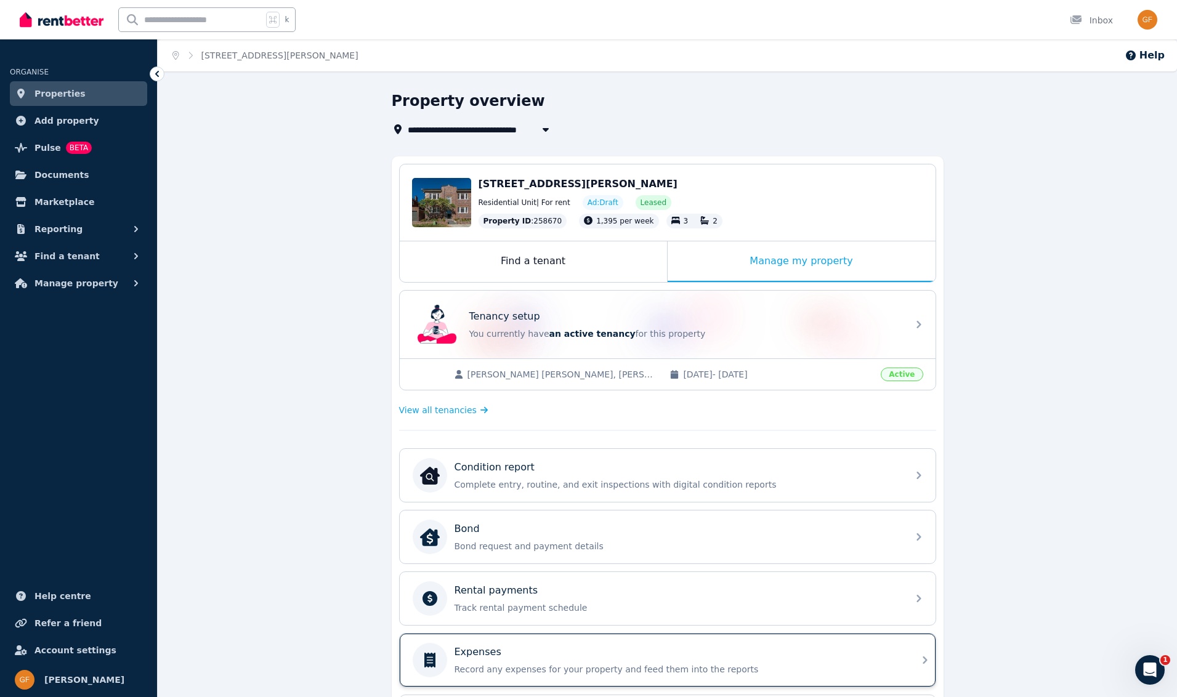
scroll to position [229, 0]
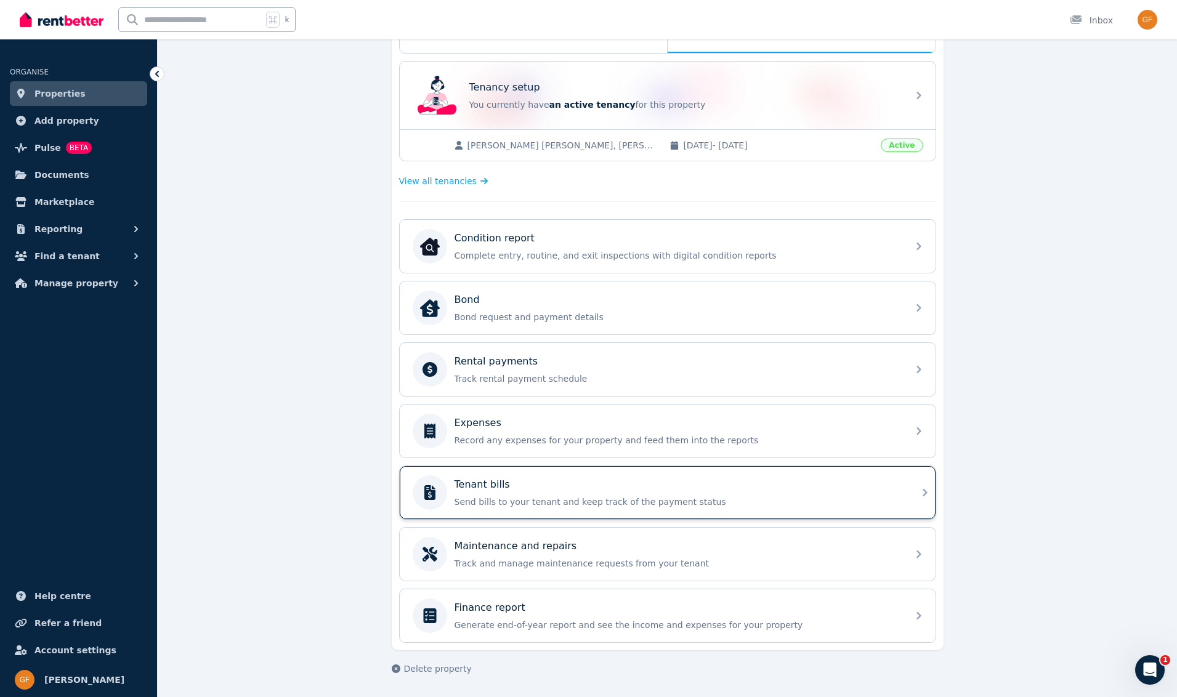
click at [503, 498] on p "Send bills to your tenant and keep track of the payment status" at bounding box center [678, 502] width 446 height 12
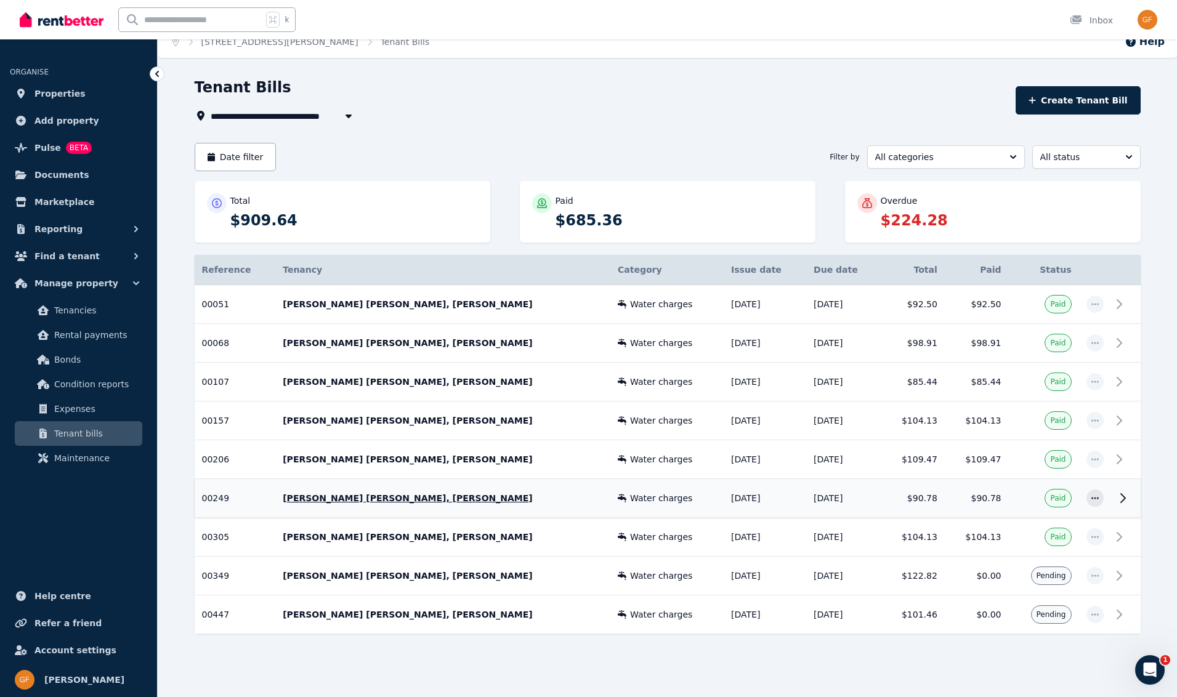
scroll to position [17, 0]
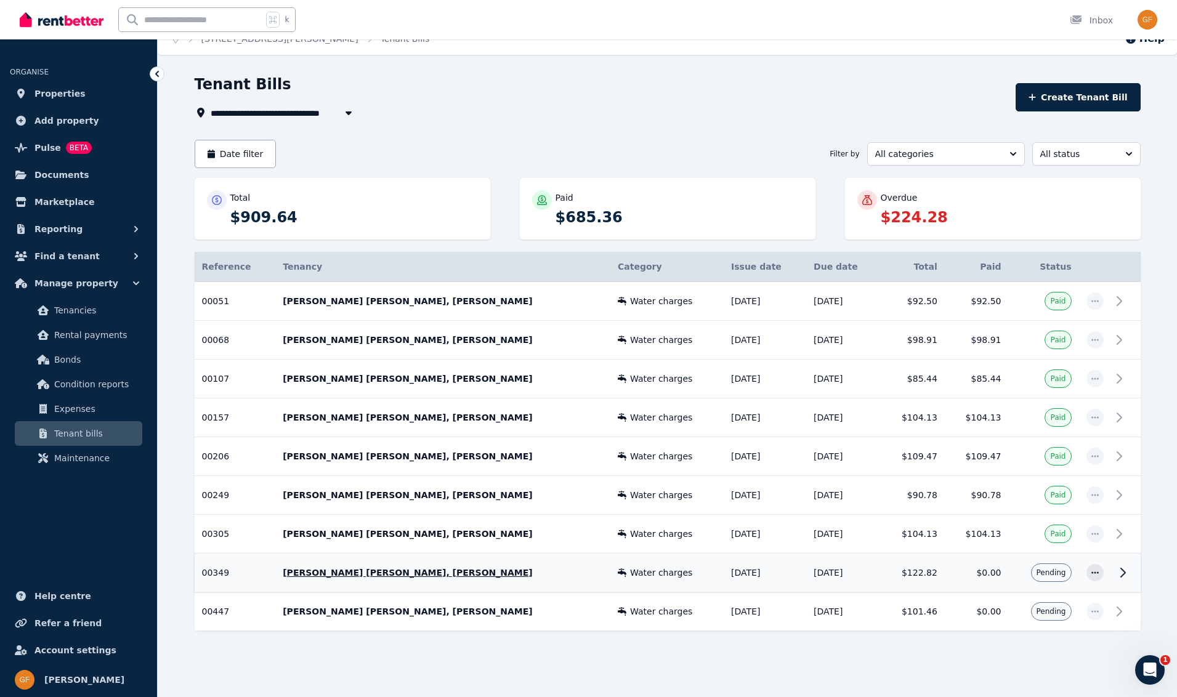
click at [1055, 577] on span "Pending" at bounding box center [1052, 573] width 30 height 10
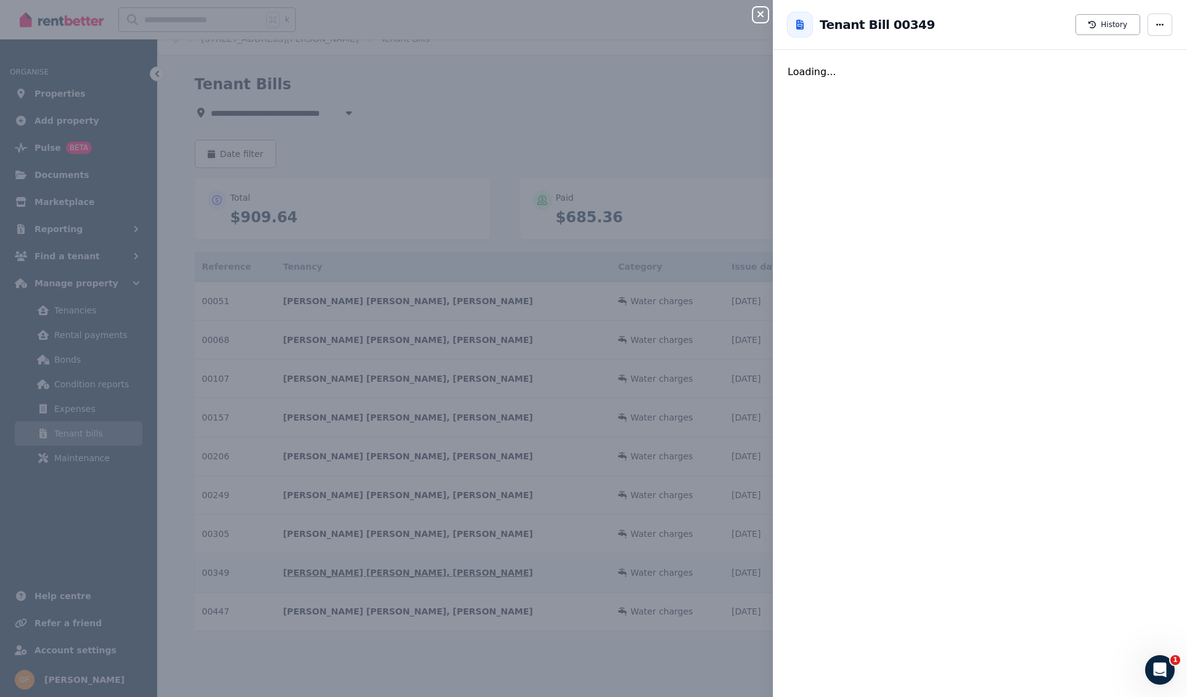
click at [1055, 577] on div "Close panel Back to Tenant Bill 00349 History Loading..." at bounding box center [593, 348] width 1187 height 697
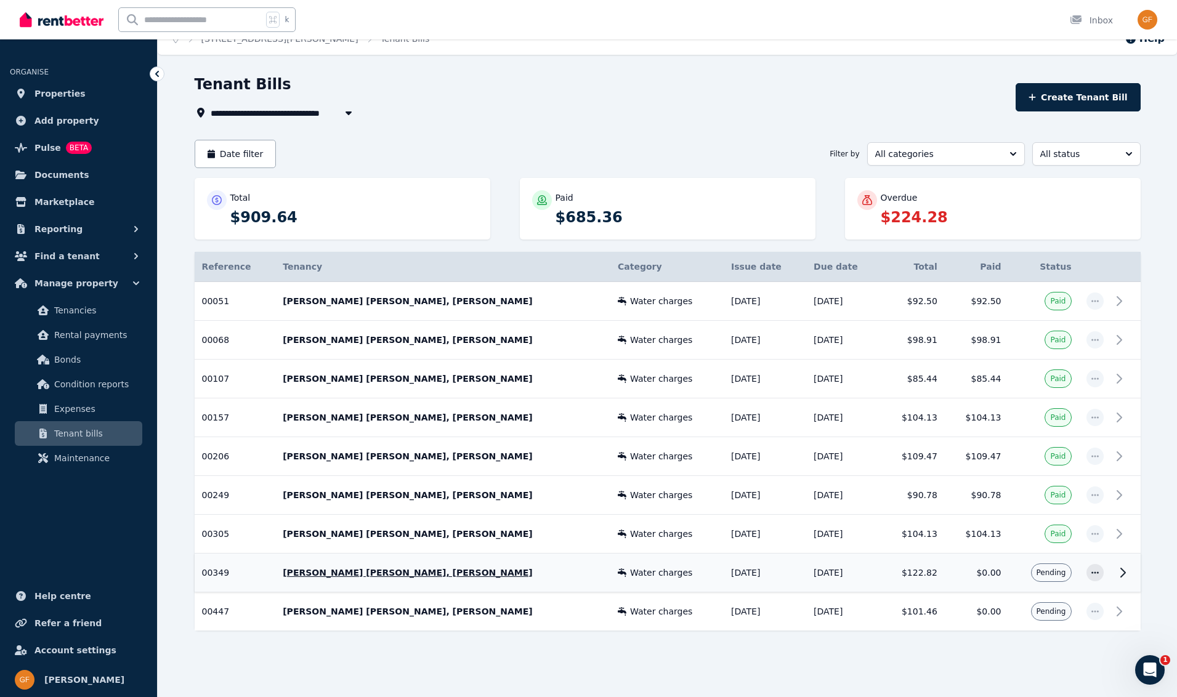
drag, startPoint x: 1155, startPoint y: 483, endPoint x: 1123, endPoint y: 574, distance: 96.9
click at [1123, 574] on div "**********" at bounding box center [668, 386] width 1020 height 623
click at [1123, 574] on icon at bounding box center [1123, 573] width 4 height 9
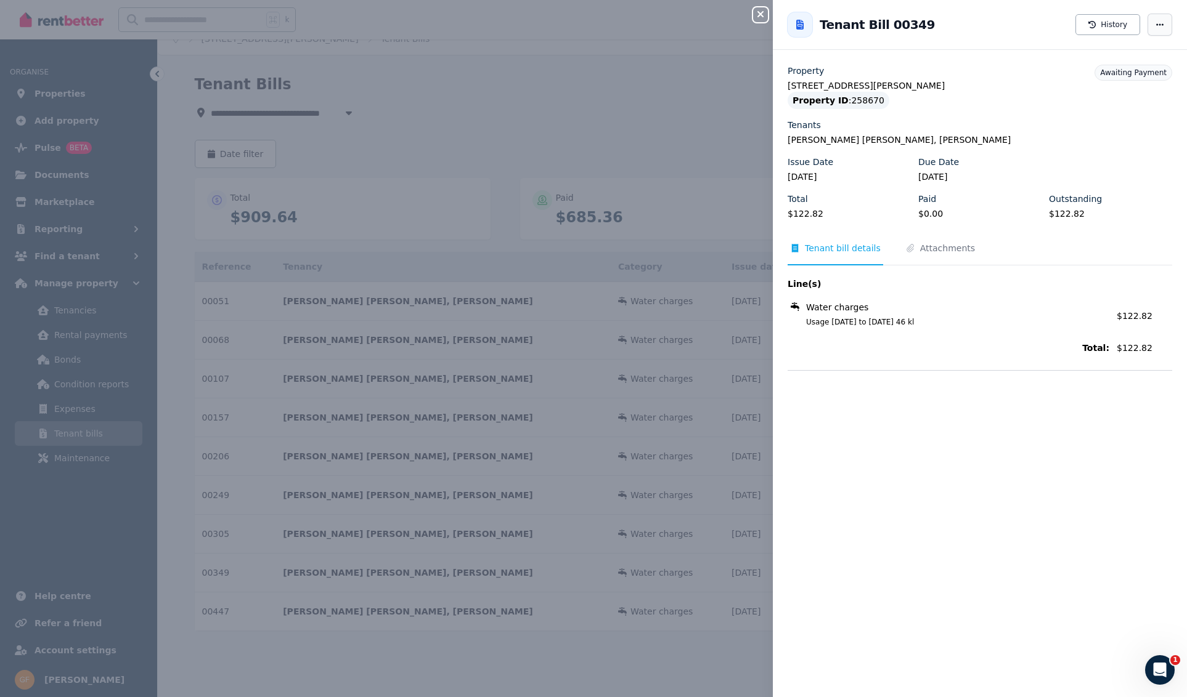
click at [1155, 26] on icon "button" at bounding box center [1160, 24] width 10 height 9
click at [1120, 60] on span "Resend tenant bill" at bounding box center [1122, 60] width 79 height 15
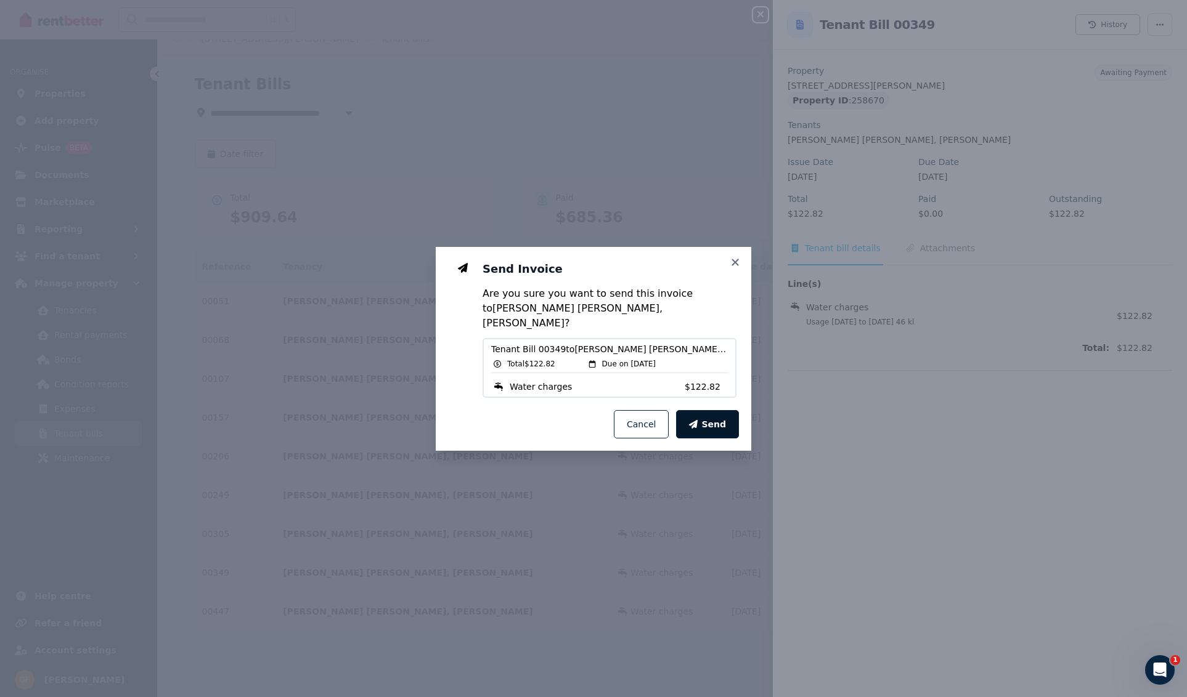
click at [717, 418] on span "Send" at bounding box center [713, 424] width 25 height 12
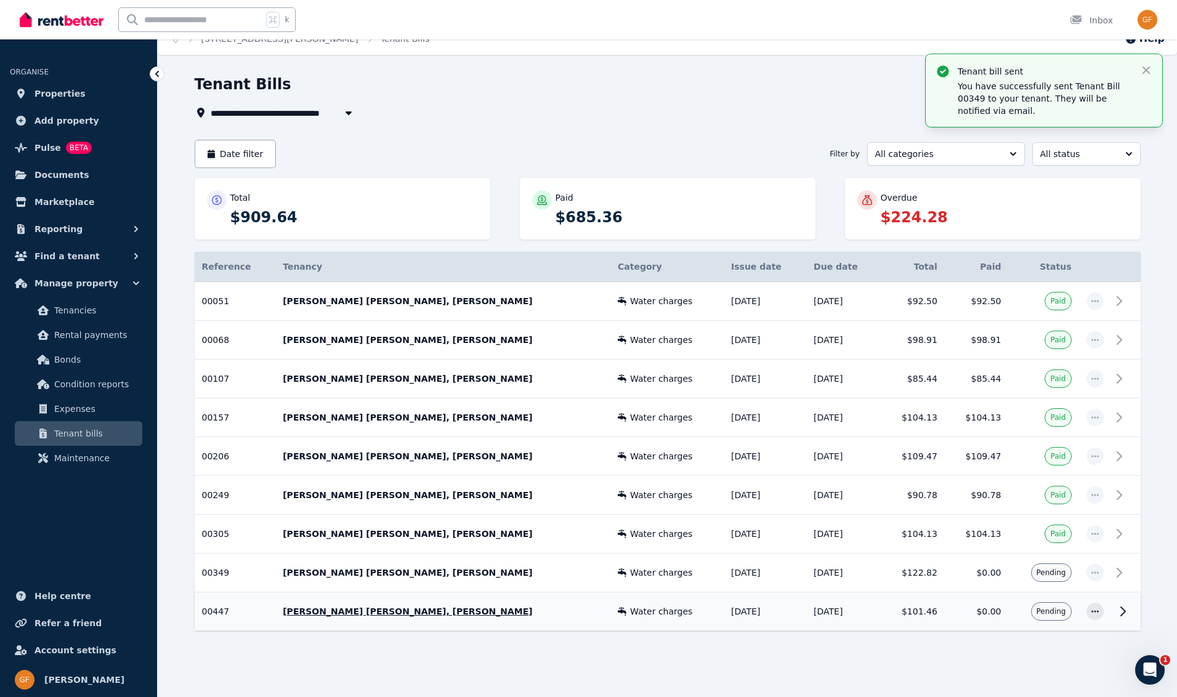
click at [1124, 611] on icon at bounding box center [1123, 611] width 4 height 9
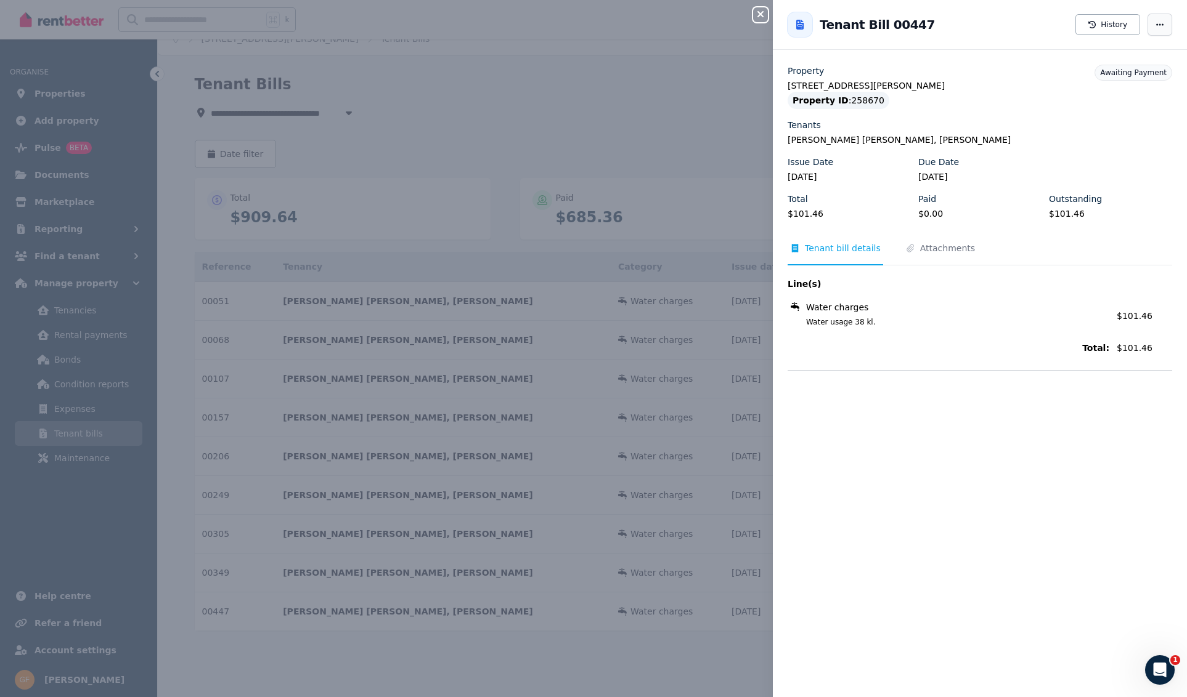
click at [1155, 23] on icon "button" at bounding box center [1160, 24] width 10 height 9
click at [1135, 63] on span "Resend tenant bill" at bounding box center [1122, 60] width 79 height 15
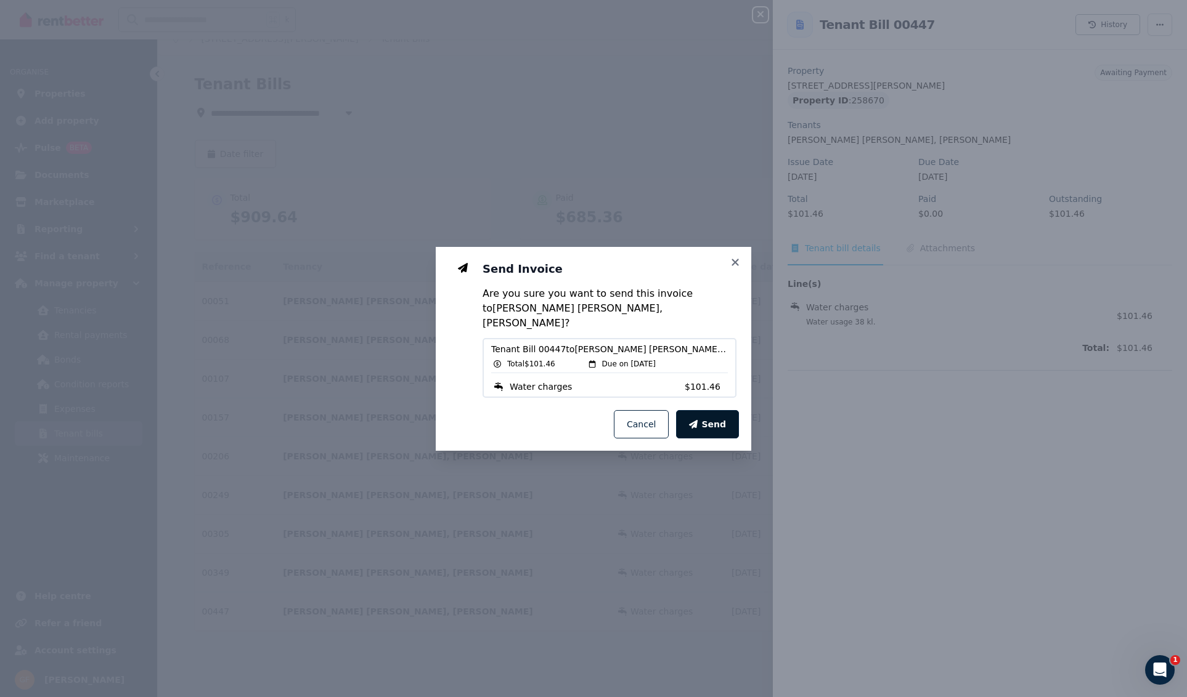
click at [725, 420] on span "Send" at bounding box center [713, 424] width 25 height 12
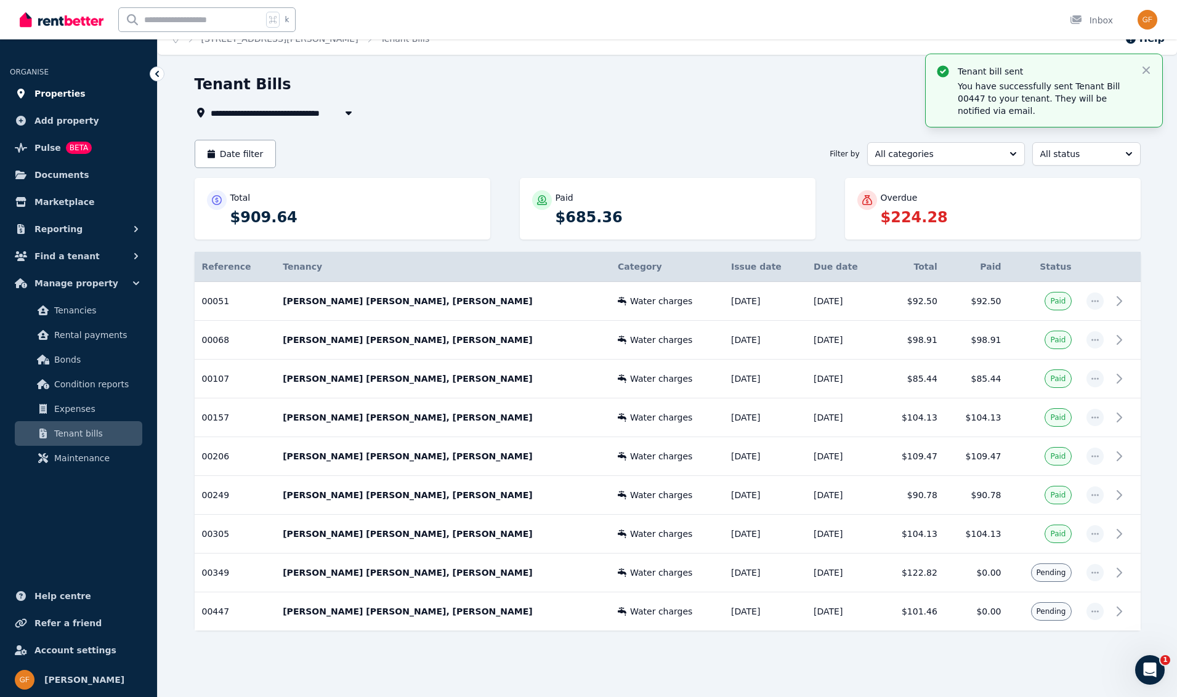
click at [46, 91] on span "Properties" at bounding box center [60, 93] width 51 height 15
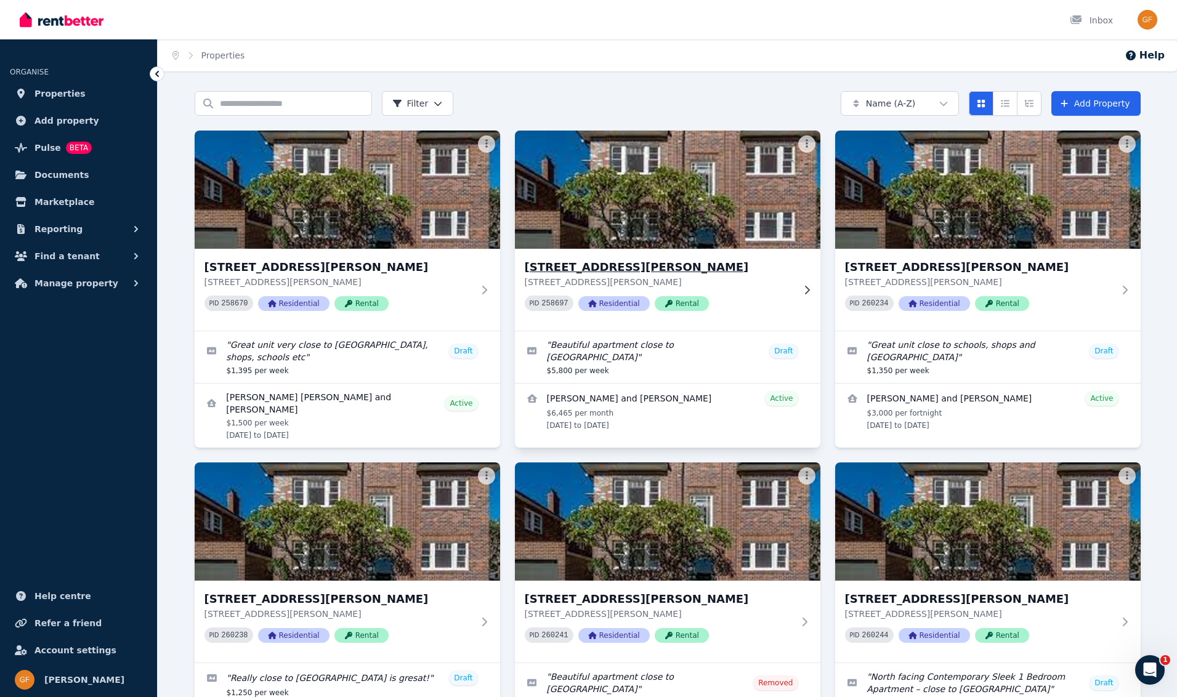
click at [621, 306] on span "Residential" at bounding box center [614, 303] width 71 height 15
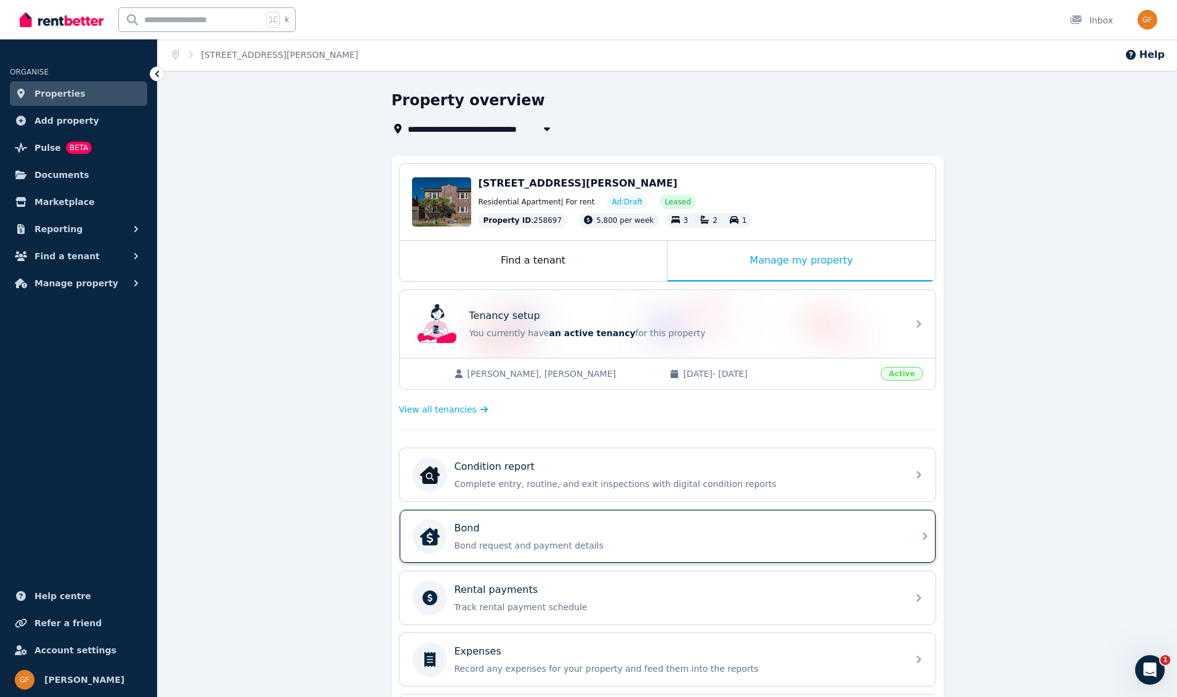
scroll to position [229, 0]
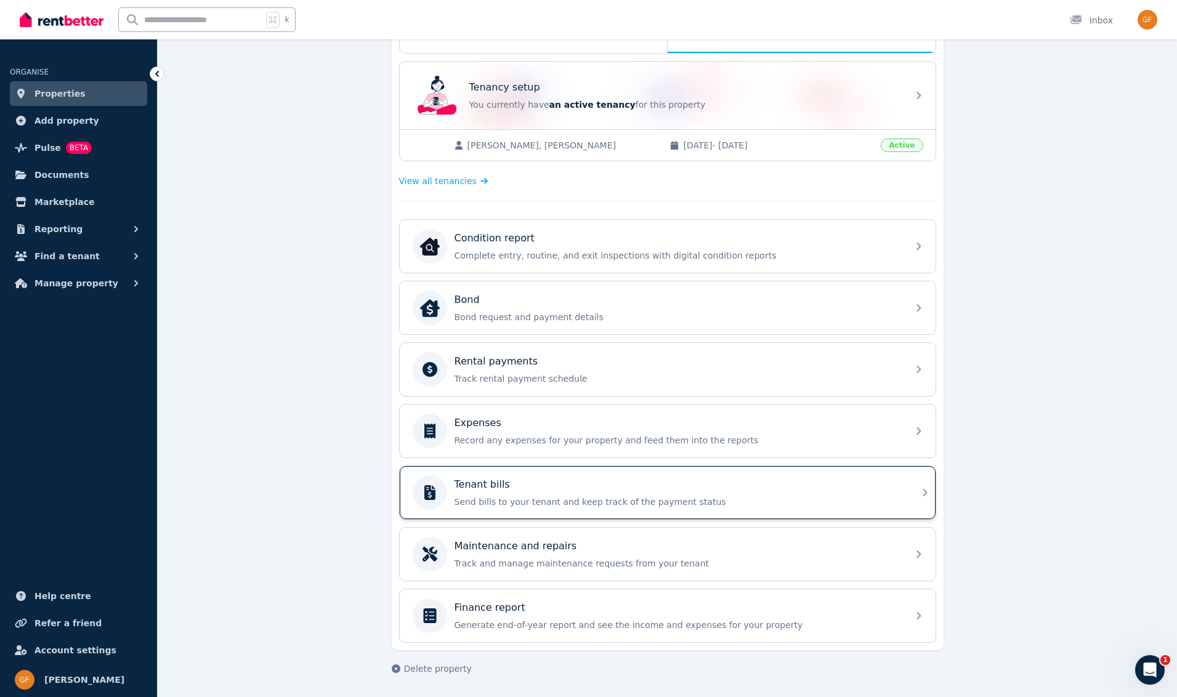
click at [530, 486] on div "Tenant bills" at bounding box center [678, 484] width 446 height 15
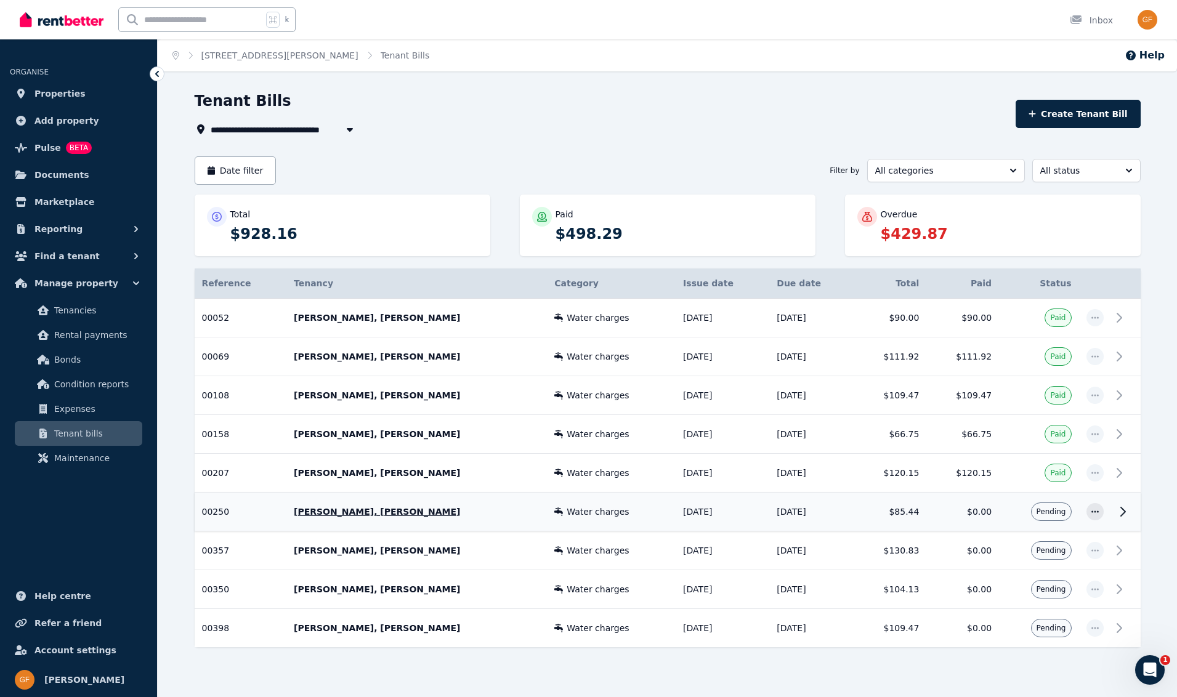
click at [1124, 512] on icon at bounding box center [1123, 512] width 15 height 15
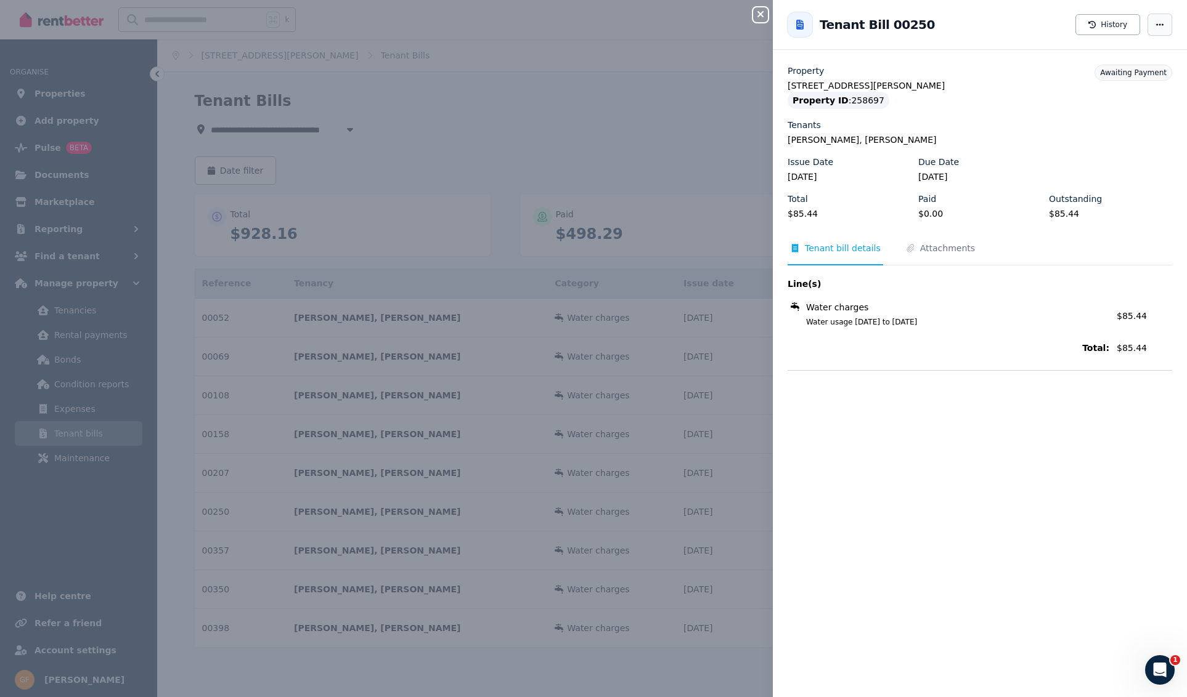
click at [1155, 25] on icon "button" at bounding box center [1160, 24] width 10 height 9
click at [1140, 61] on span "Resend tenant bill" at bounding box center [1122, 60] width 79 height 15
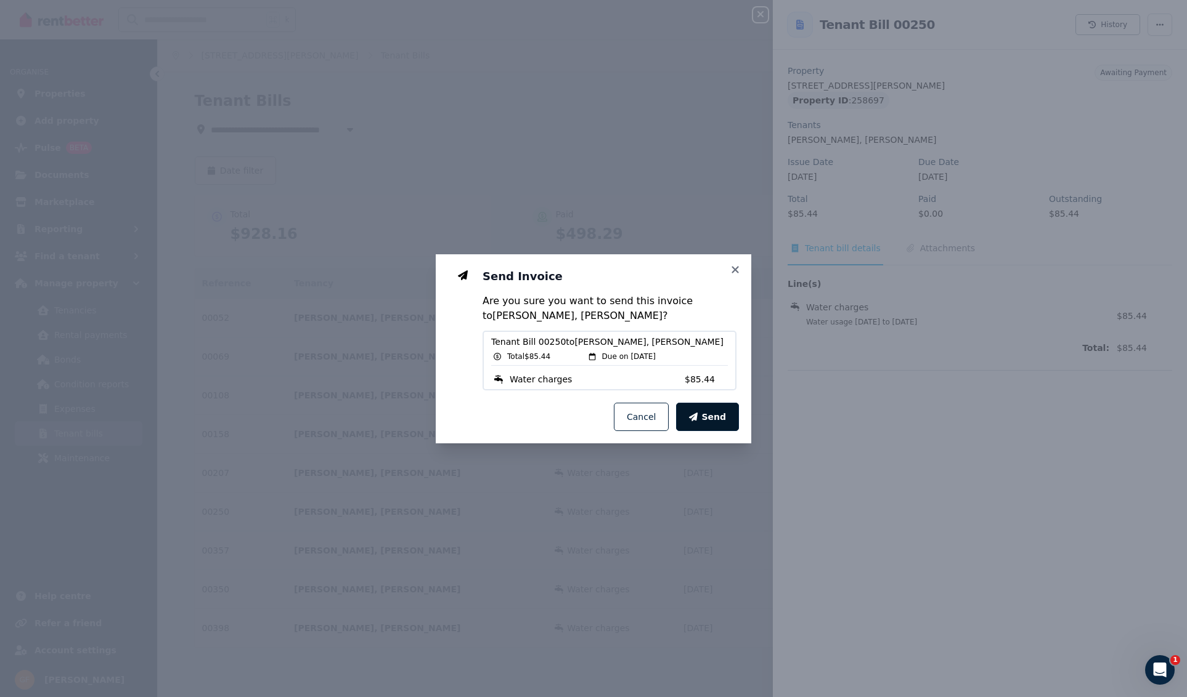
click at [712, 421] on span "Send" at bounding box center [713, 417] width 25 height 12
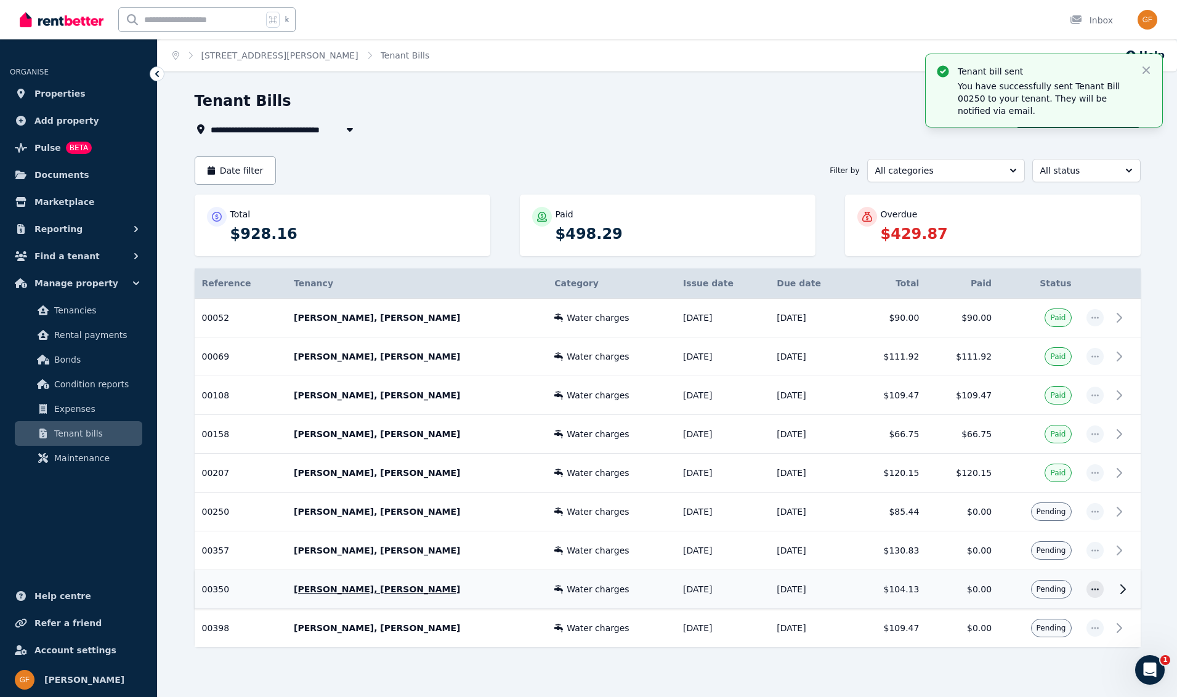
scroll to position [17, 0]
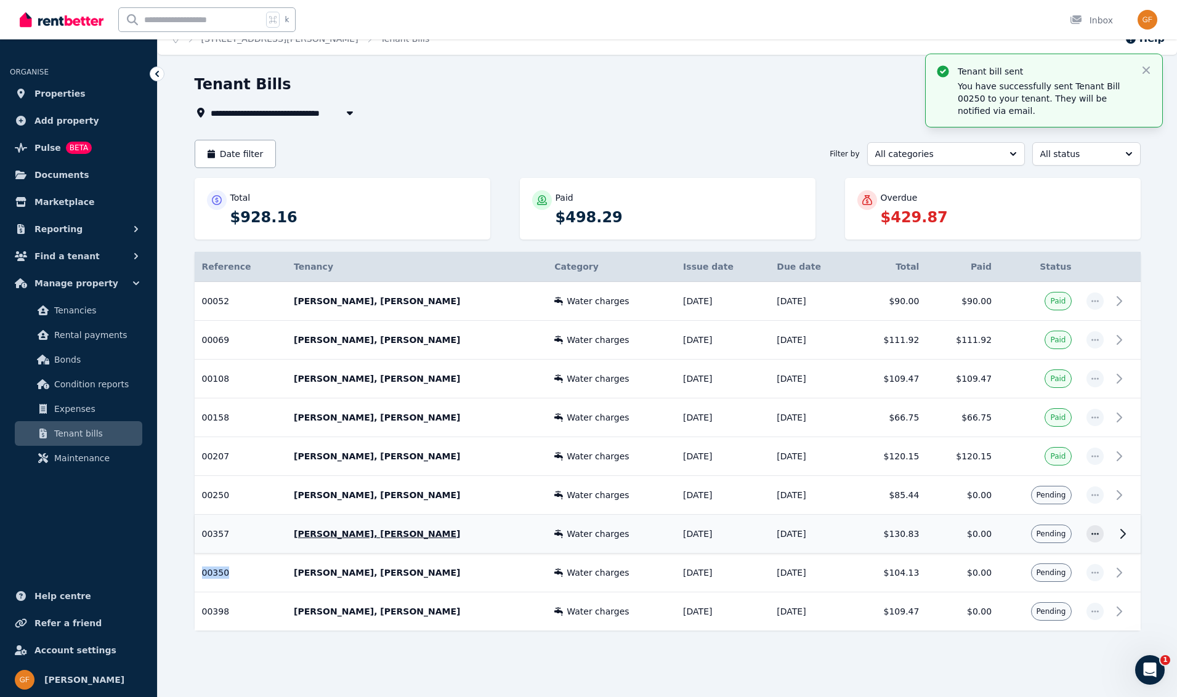
click at [1125, 533] on icon at bounding box center [1123, 534] width 15 height 15
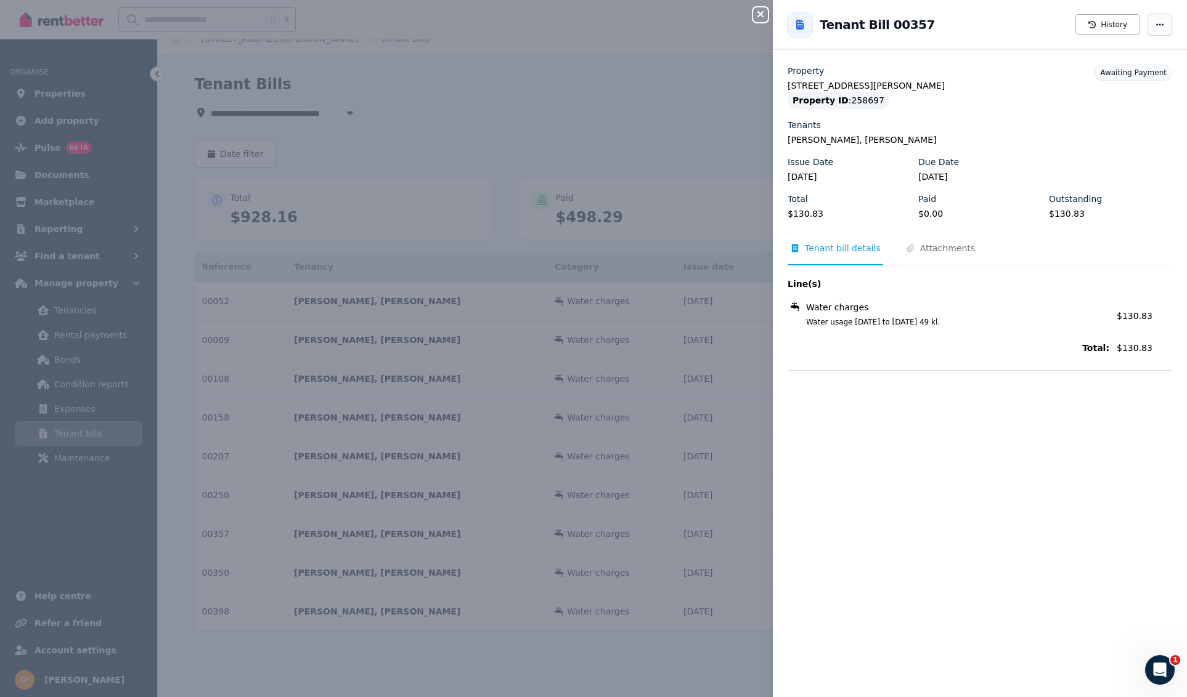
click at [1155, 23] on span "button" at bounding box center [1159, 25] width 25 height 22
click at [1133, 59] on span "Resend tenant bill" at bounding box center [1122, 60] width 79 height 15
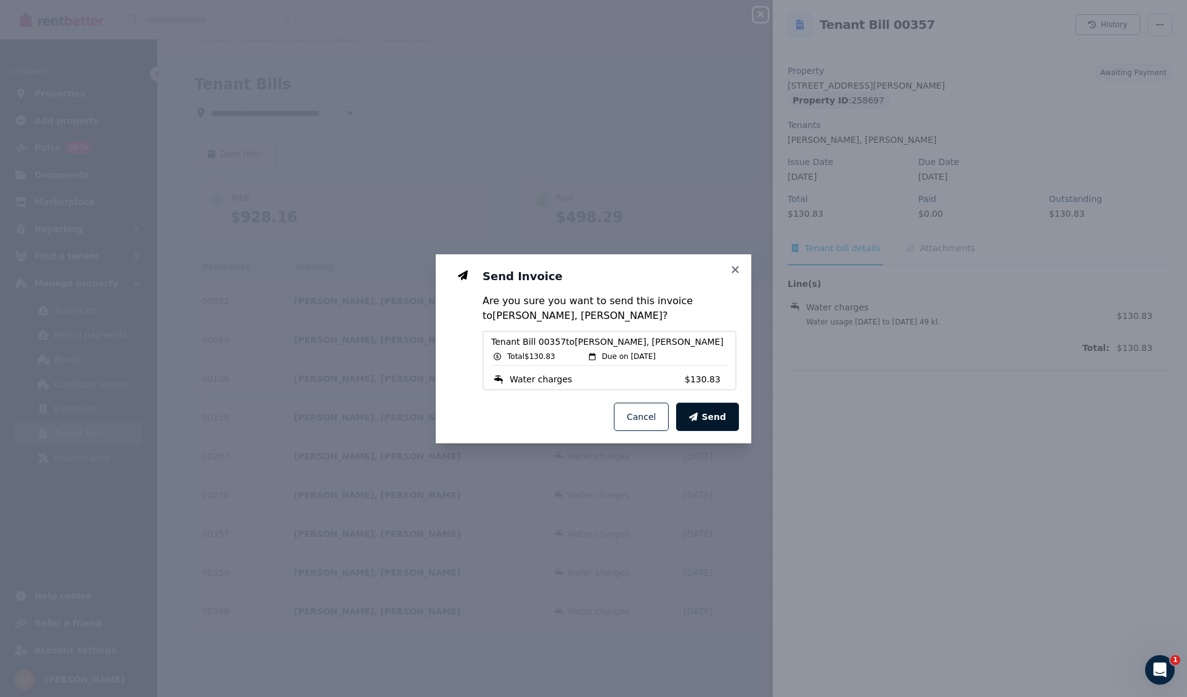
click at [712, 419] on span "Send" at bounding box center [713, 417] width 25 height 12
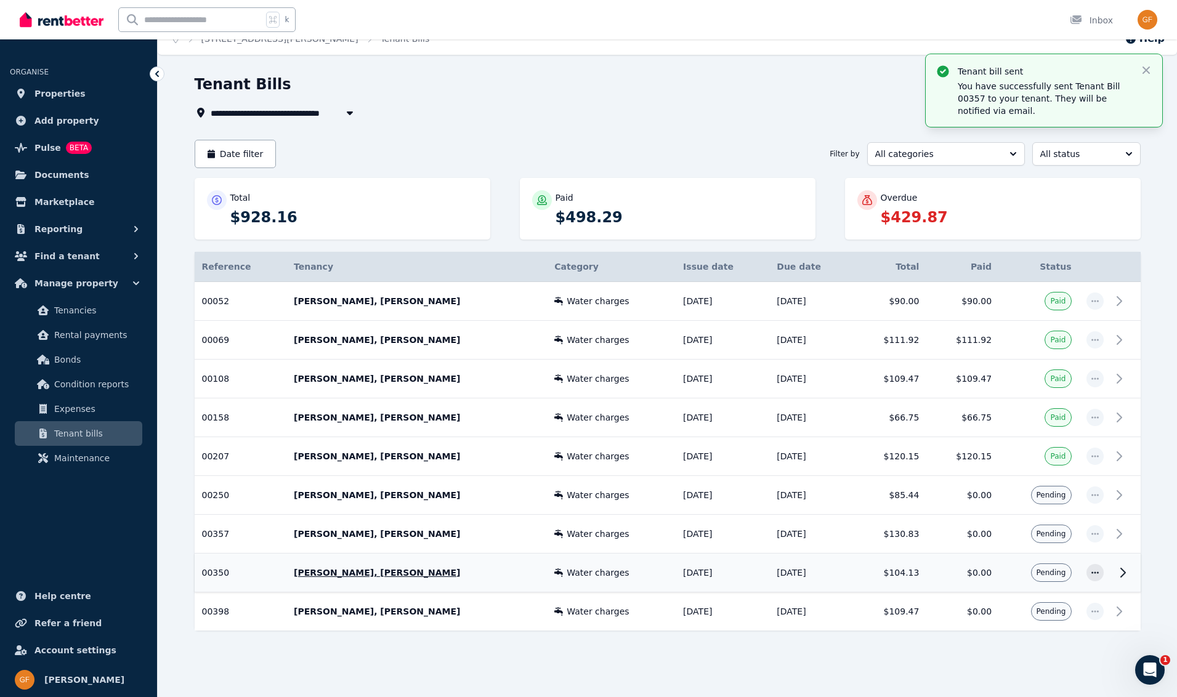
click at [1128, 574] on icon at bounding box center [1123, 573] width 15 height 15
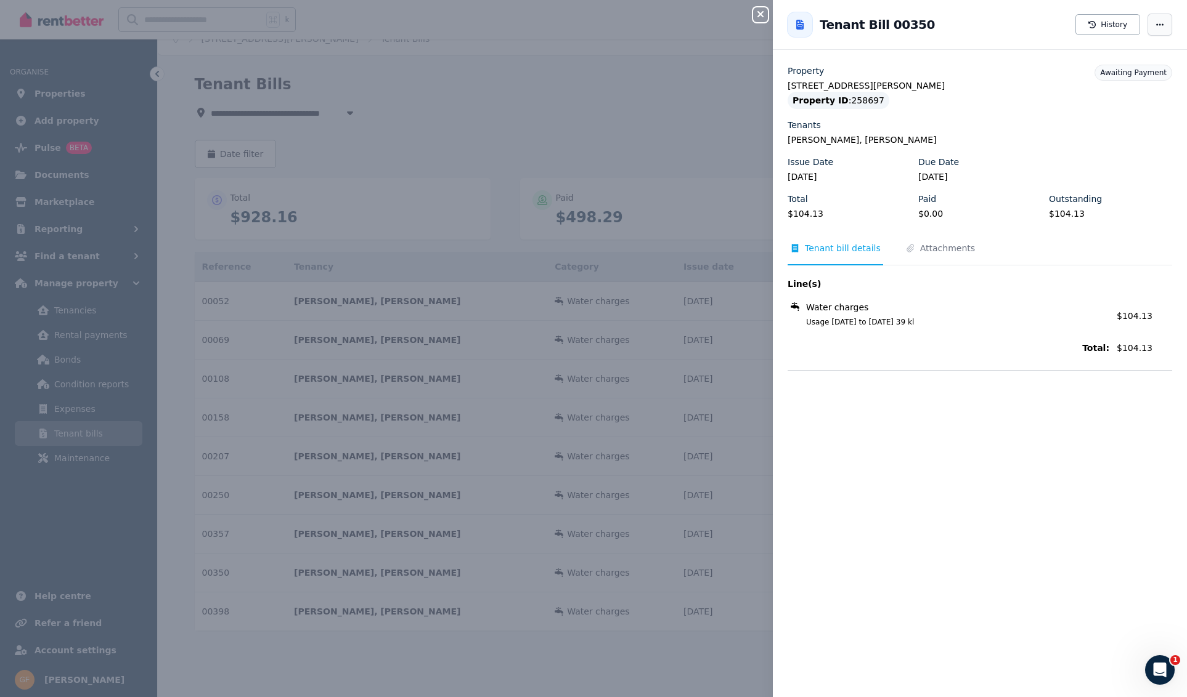
click at [1155, 26] on icon "button" at bounding box center [1160, 24] width 10 height 9
click at [1134, 62] on span "Resend tenant bill" at bounding box center [1122, 60] width 79 height 15
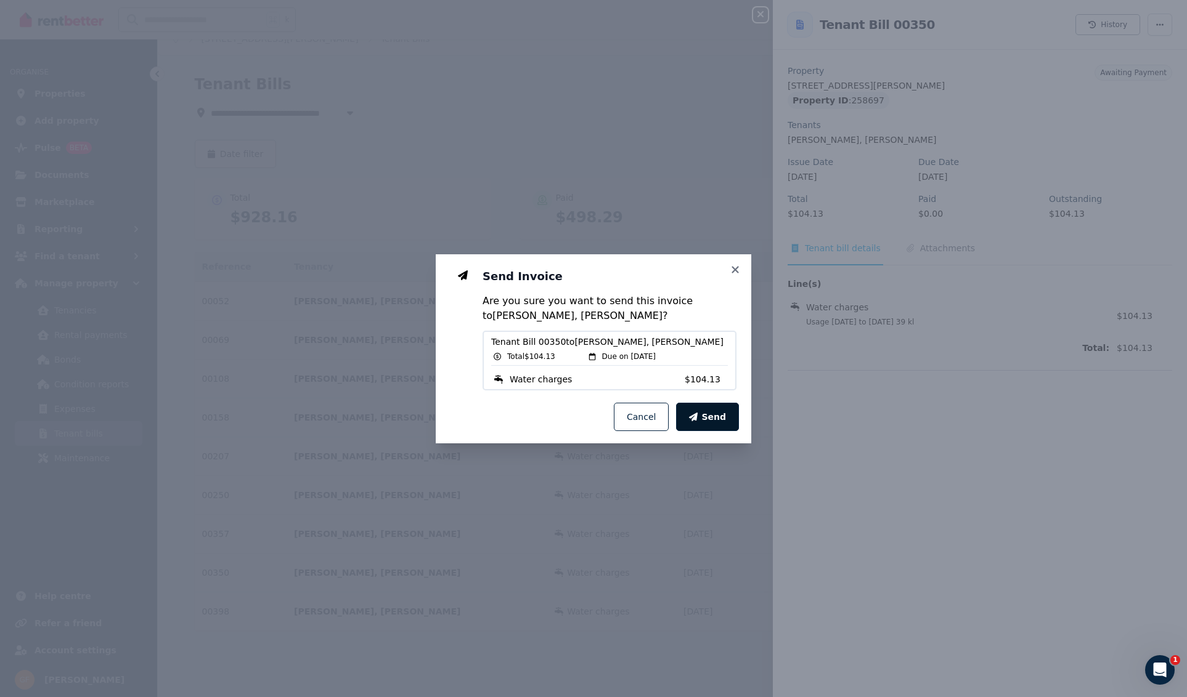
click at [725, 416] on span "Send" at bounding box center [713, 417] width 25 height 12
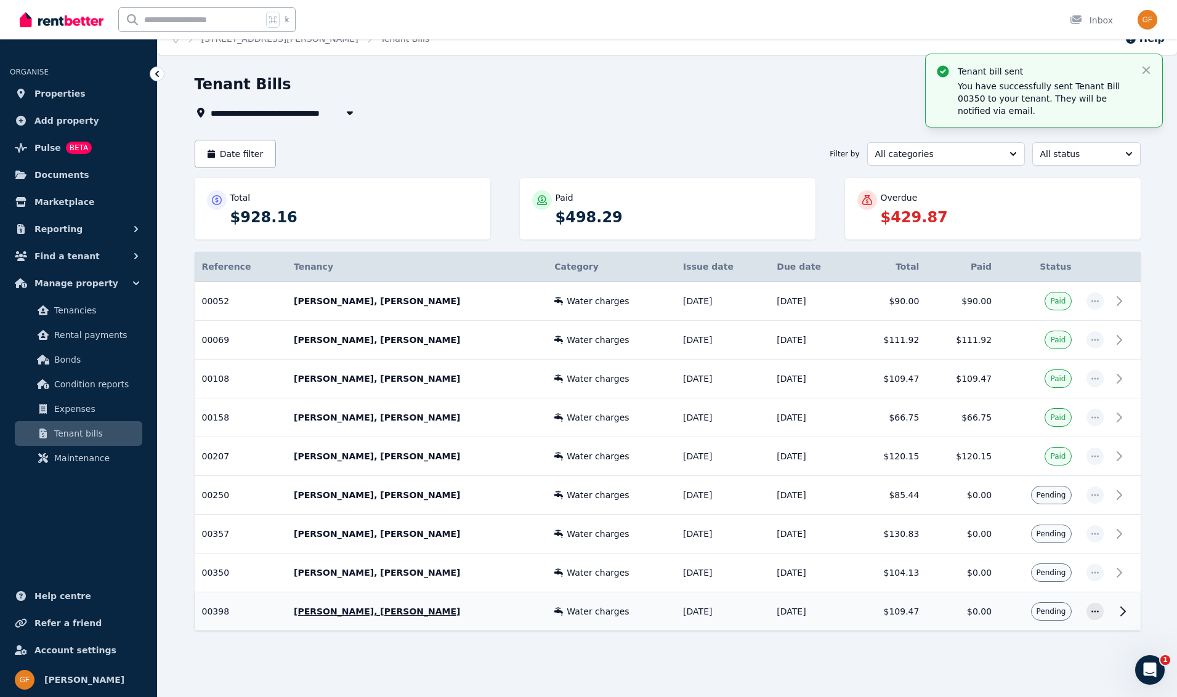
click at [1127, 612] on icon at bounding box center [1123, 611] width 15 height 15
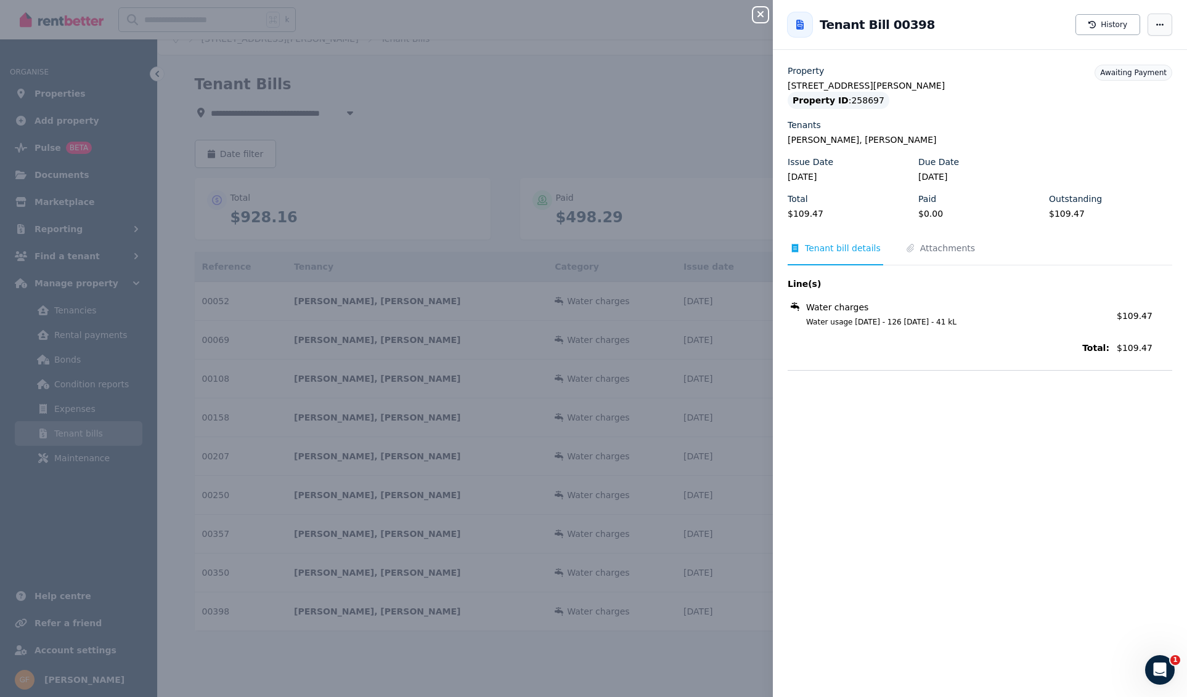
click at [1155, 23] on icon "button" at bounding box center [1160, 24] width 10 height 9
click at [1127, 60] on span "Resend tenant bill" at bounding box center [1122, 60] width 79 height 15
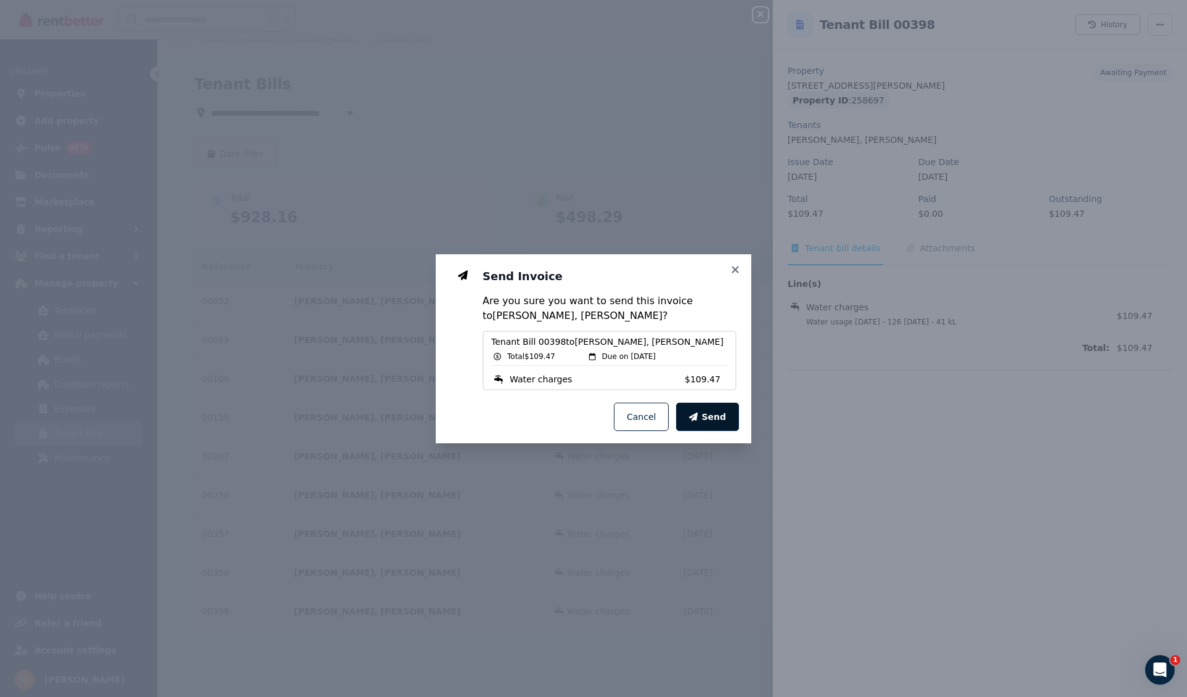
click at [723, 416] on span "Send" at bounding box center [713, 417] width 25 height 12
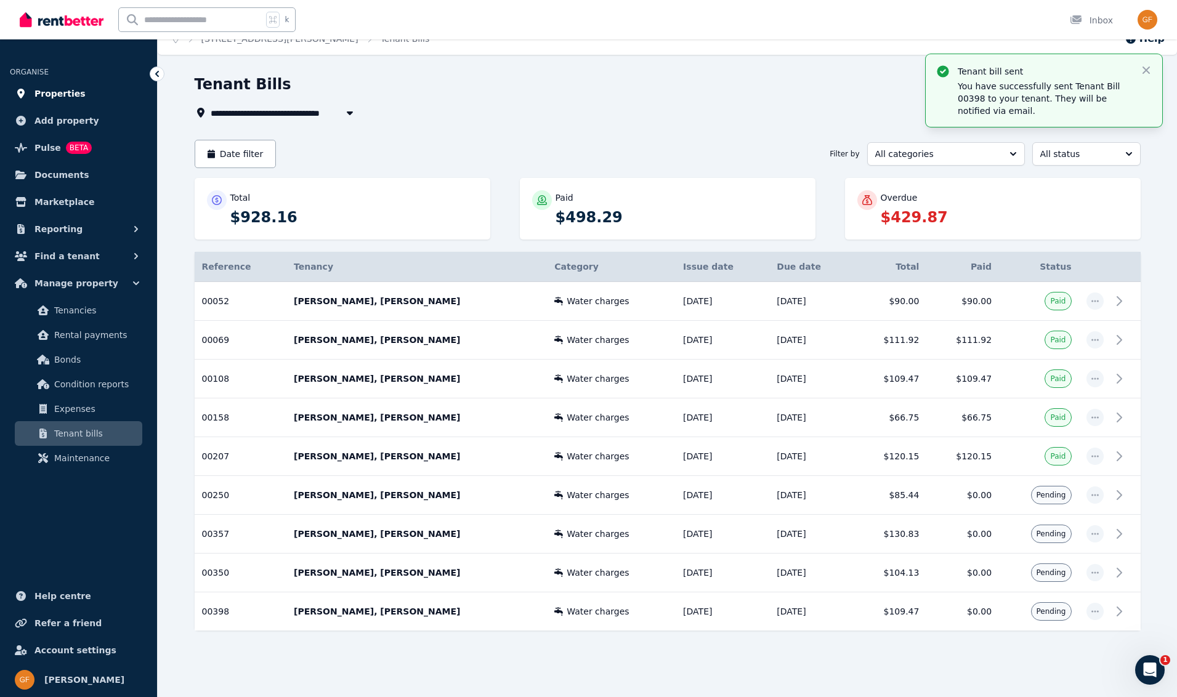
click at [51, 94] on span "Properties" at bounding box center [60, 93] width 51 height 15
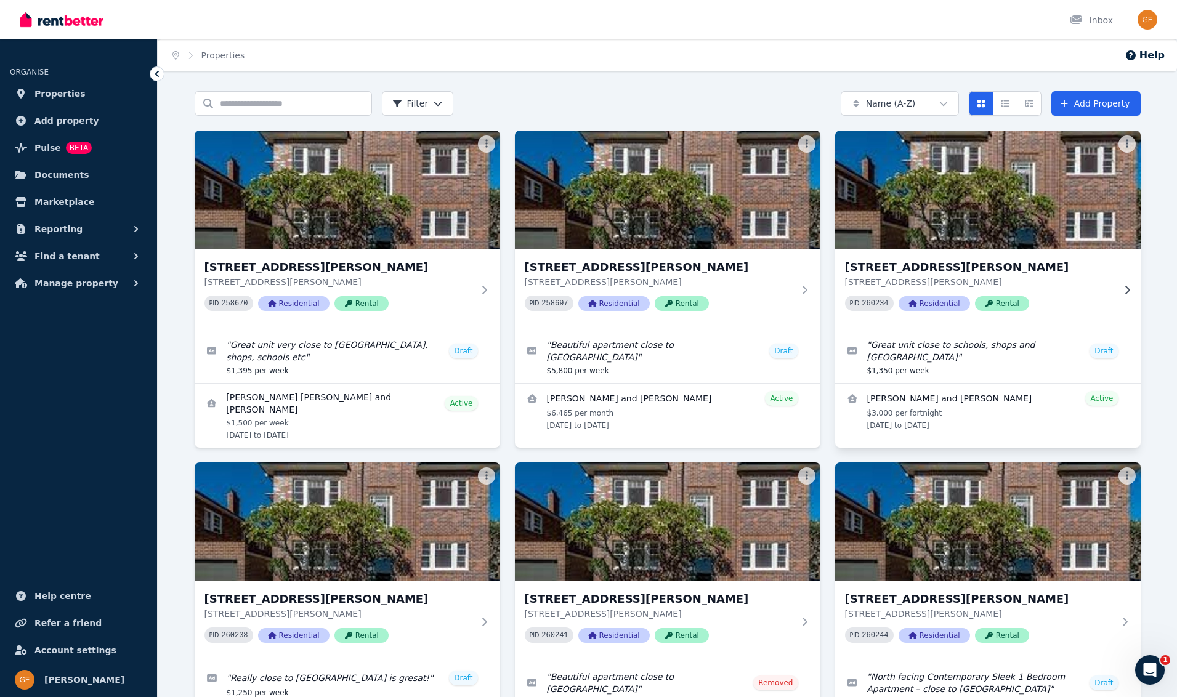
click at [935, 306] on span "Residential" at bounding box center [934, 303] width 71 height 15
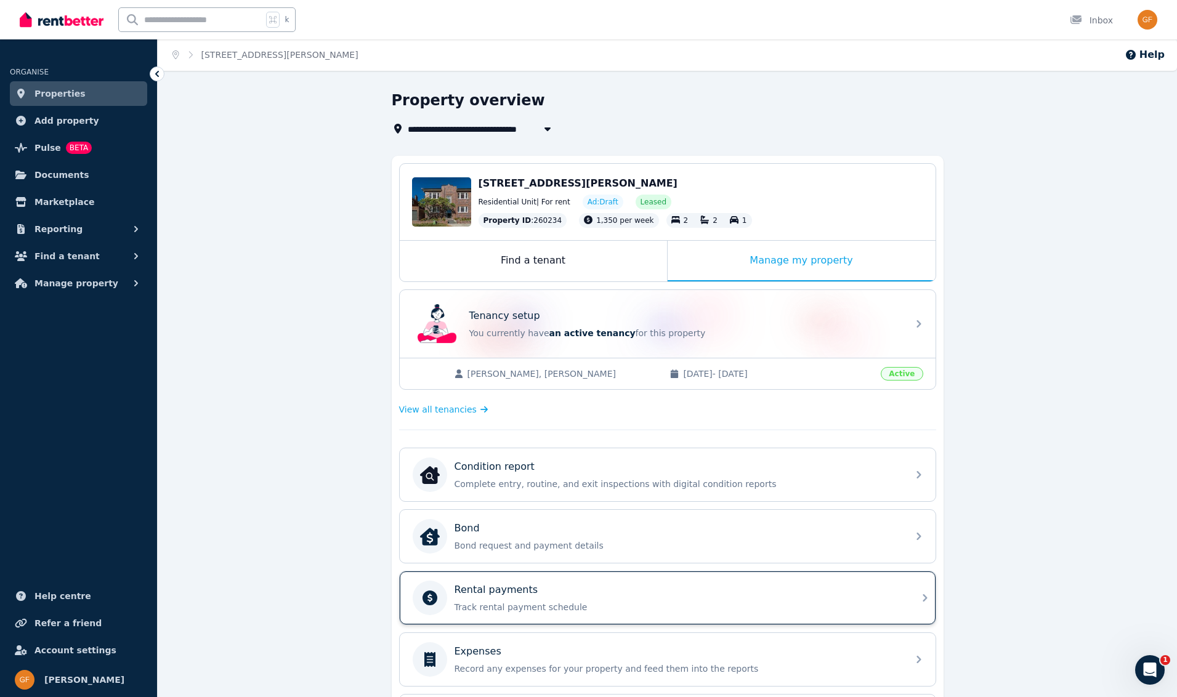
scroll to position [229, 0]
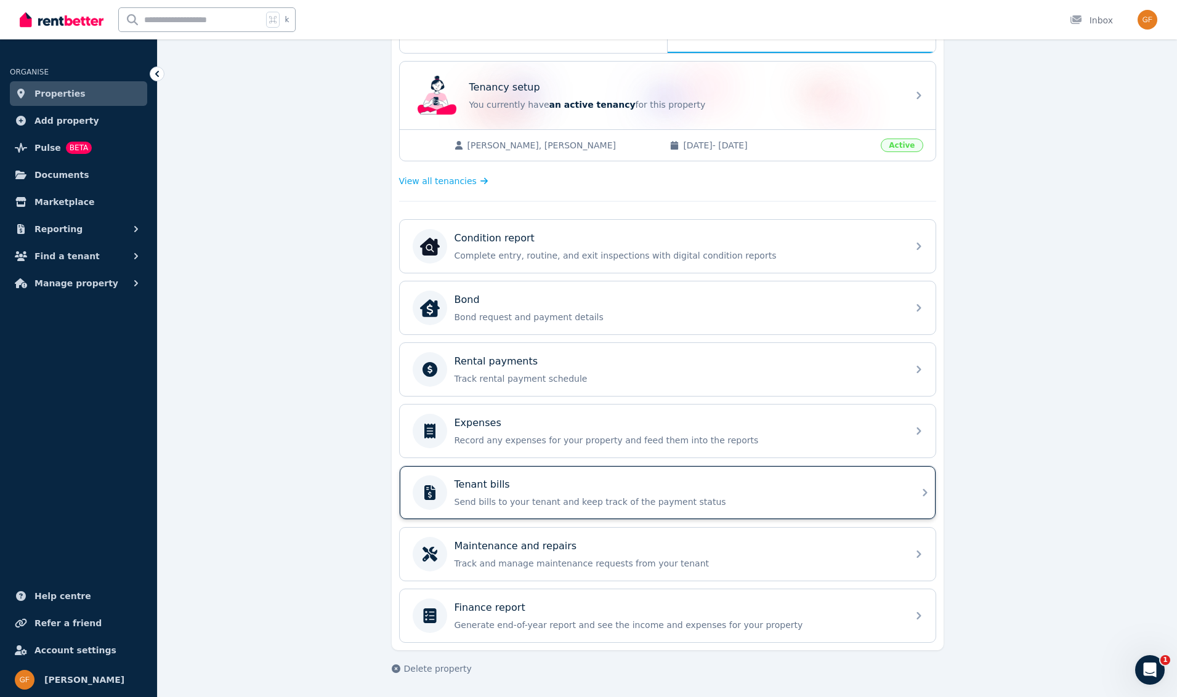
click at [553, 490] on div "Tenant bills" at bounding box center [678, 484] width 446 height 15
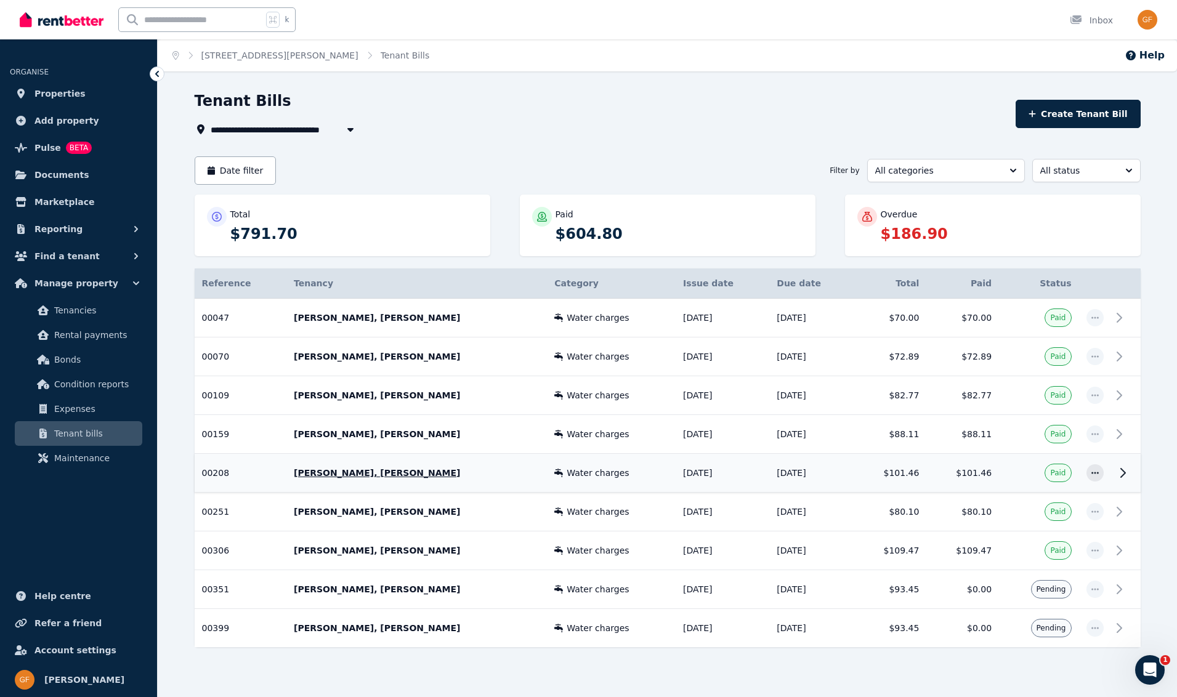
scroll to position [17, 0]
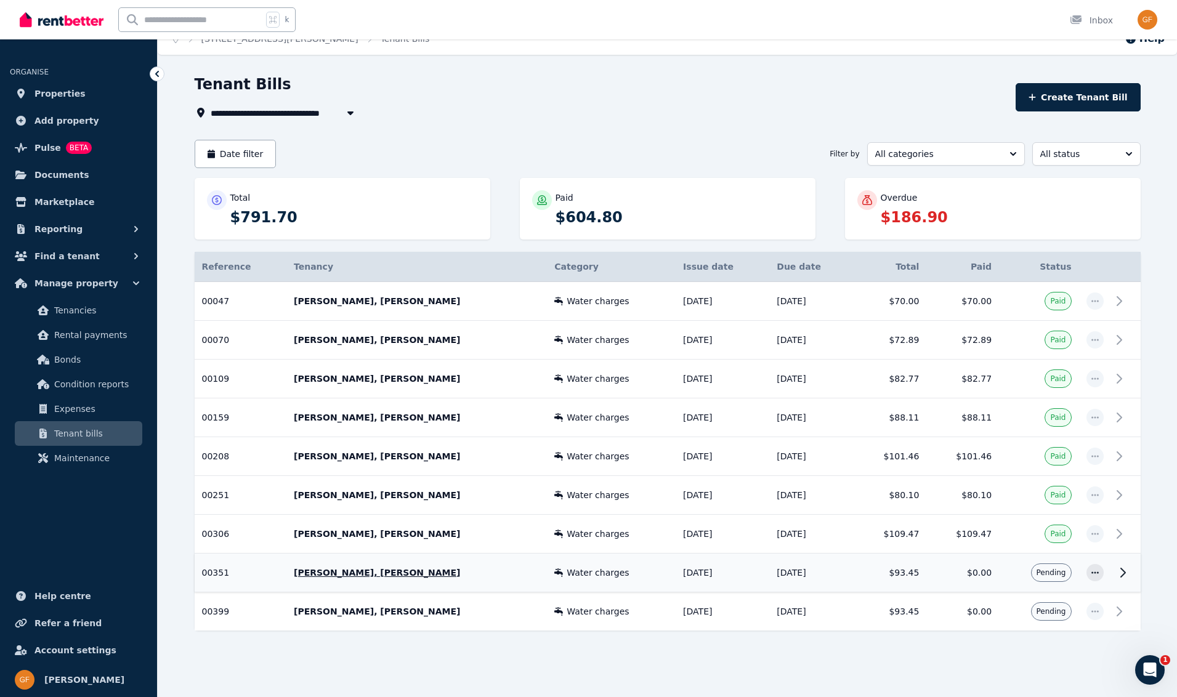
click at [1123, 574] on icon at bounding box center [1123, 573] width 15 height 15
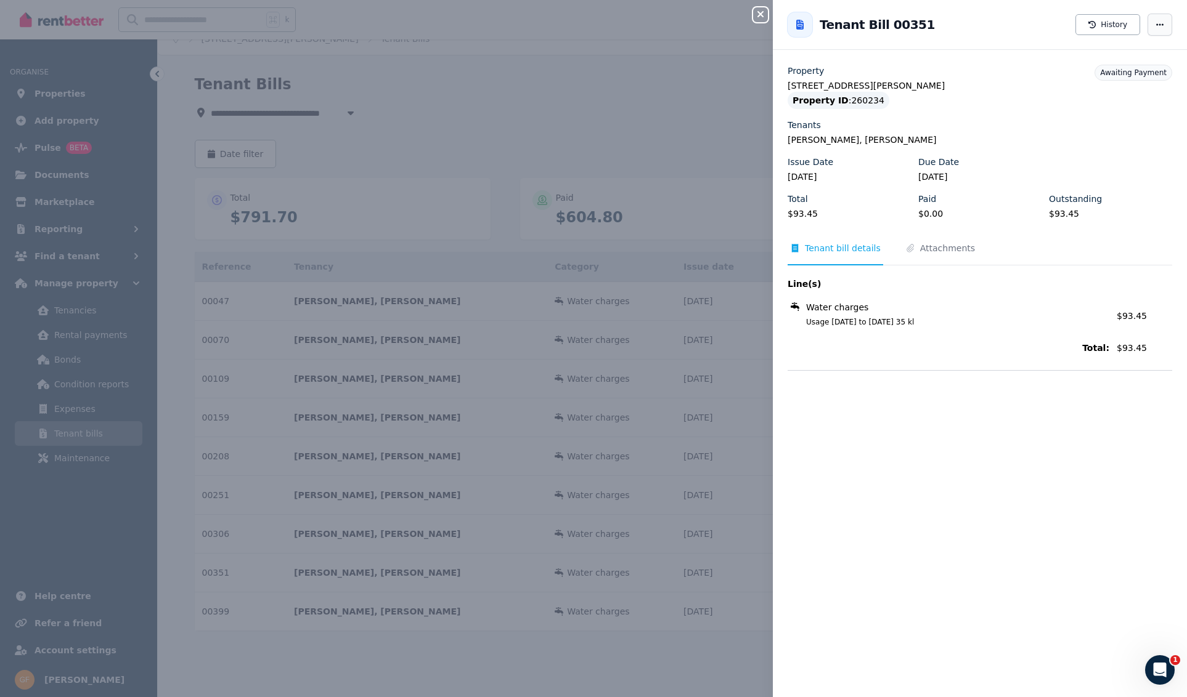
click at [1155, 26] on icon "button" at bounding box center [1160, 24] width 10 height 9
click at [1124, 63] on span "Resend tenant bill" at bounding box center [1122, 60] width 79 height 15
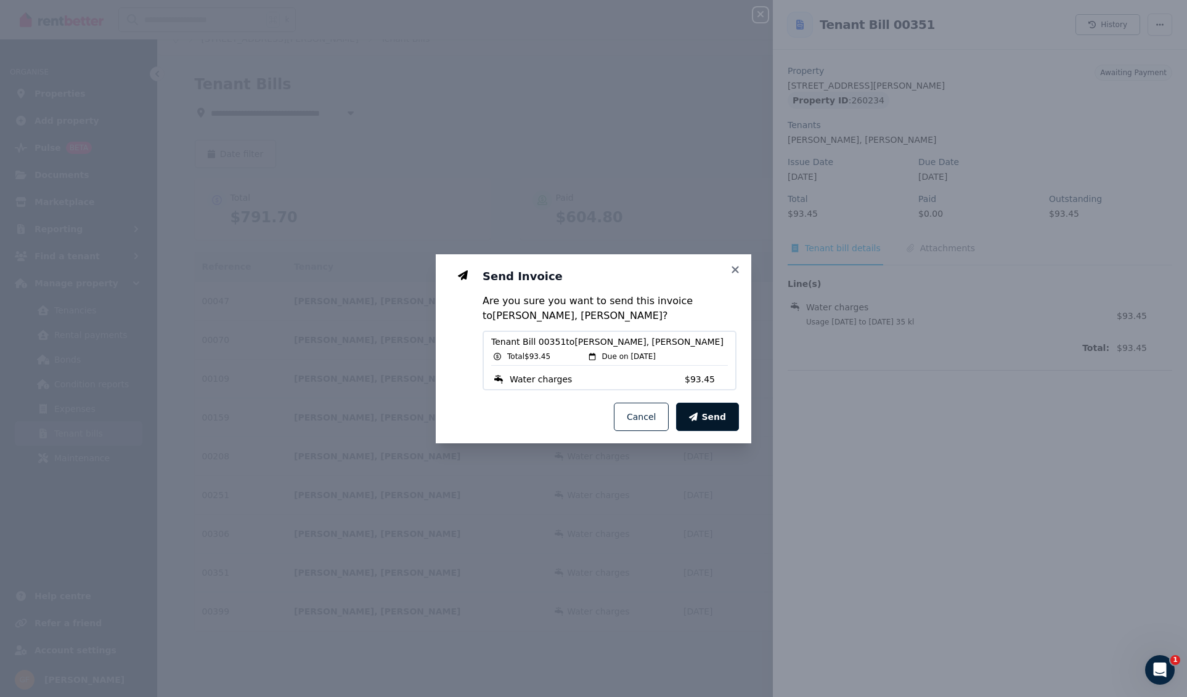
click at [716, 422] on span "Send" at bounding box center [713, 417] width 25 height 12
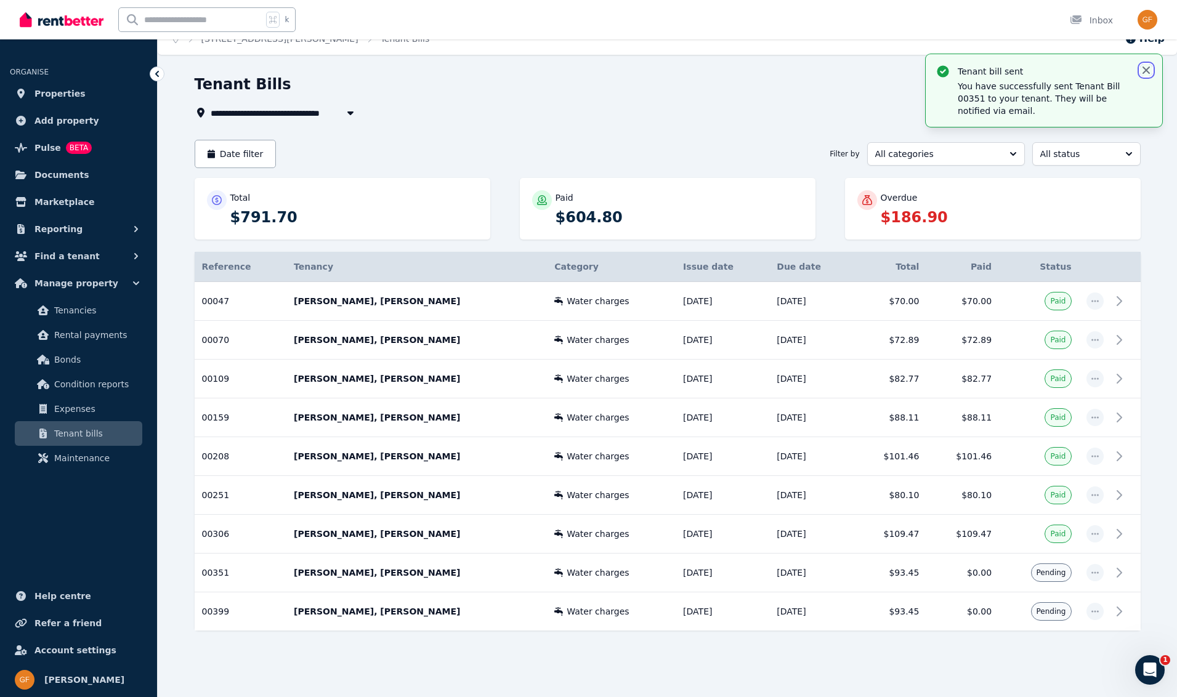
click at [1146, 72] on icon "button" at bounding box center [1146, 70] width 12 height 12
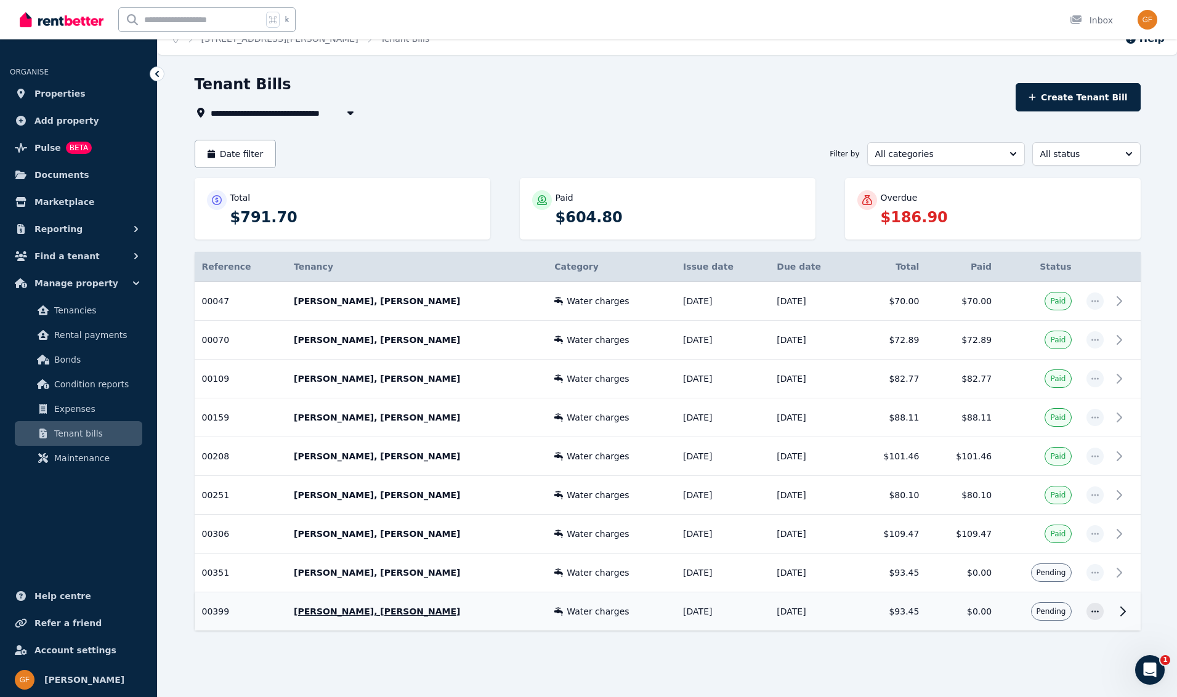
click at [1124, 613] on icon at bounding box center [1123, 611] width 4 height 9
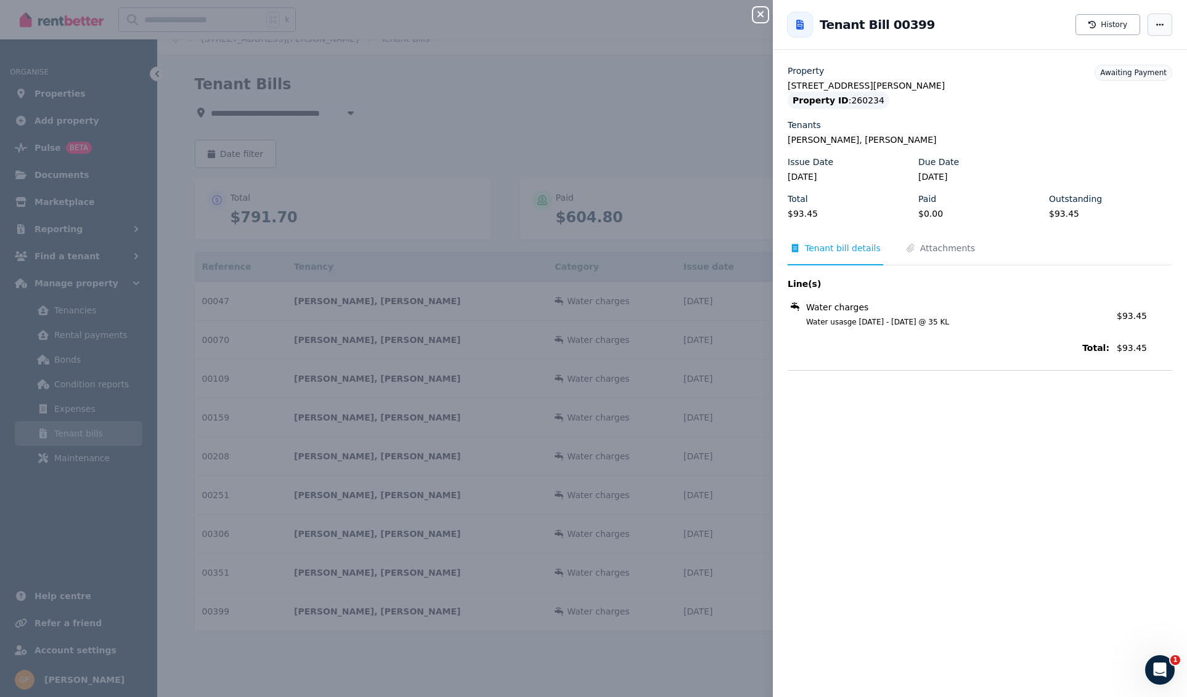
click at [1155, 23] on icon "button" at bounding box center [1160, 24] width 10 height 9
click at [1137, 60] on span "Resend tenant bill" at bounding box center [1122, 60] width 79 height 15
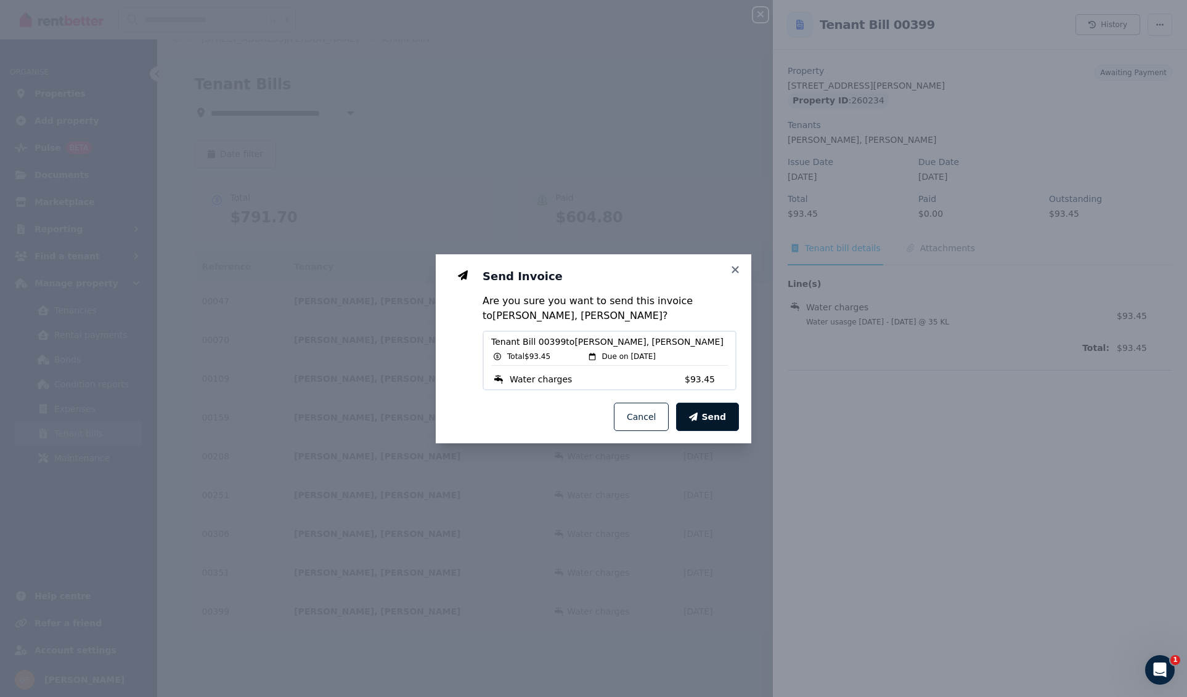
click at [719, 420] on span "Send" at bounding box center [713, 417] width 25 height 12
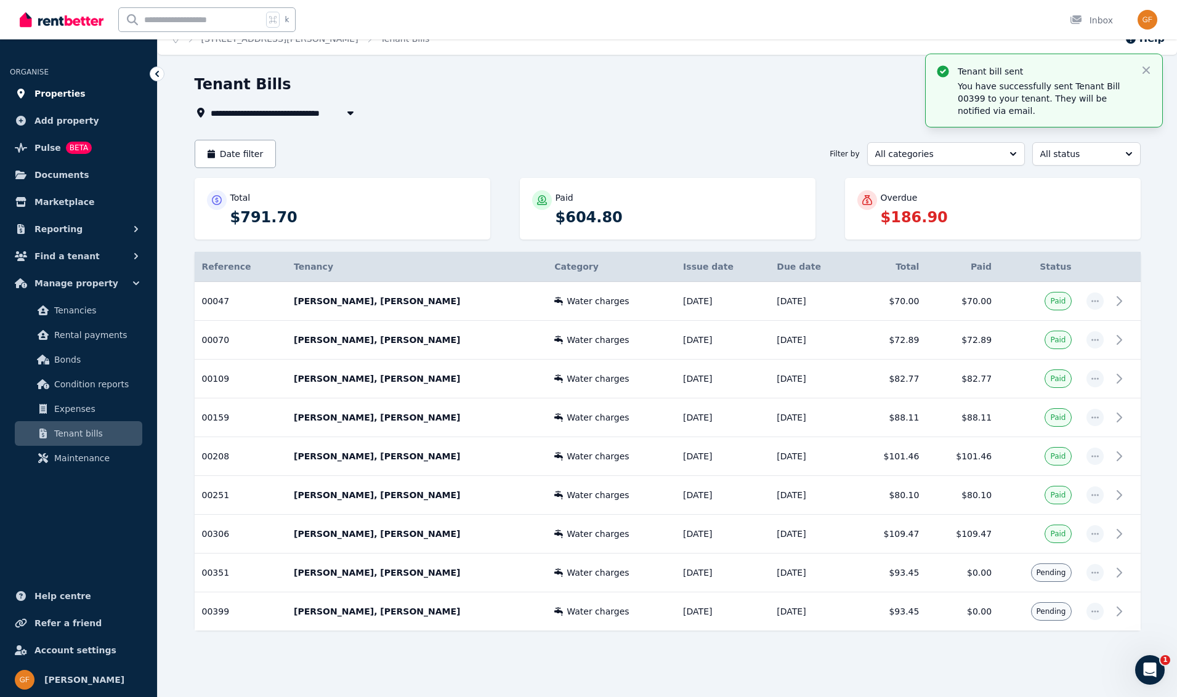
click at [52, 94] on span "Properties" at bounding box center [60, 93] width 51 height 15
